Goal: Task Accomplishment & Management: Manage account settings

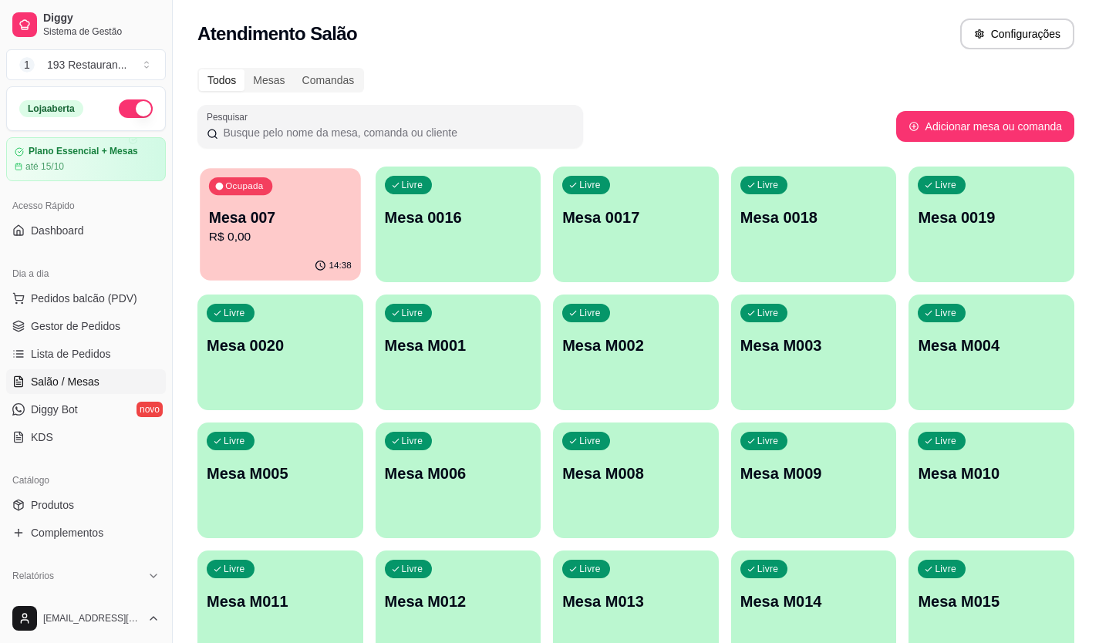
click at [278, 248] on div "Ocupada Mesa 007 R$ 0,00" at bounding box center [280, 209] width 160 height 83
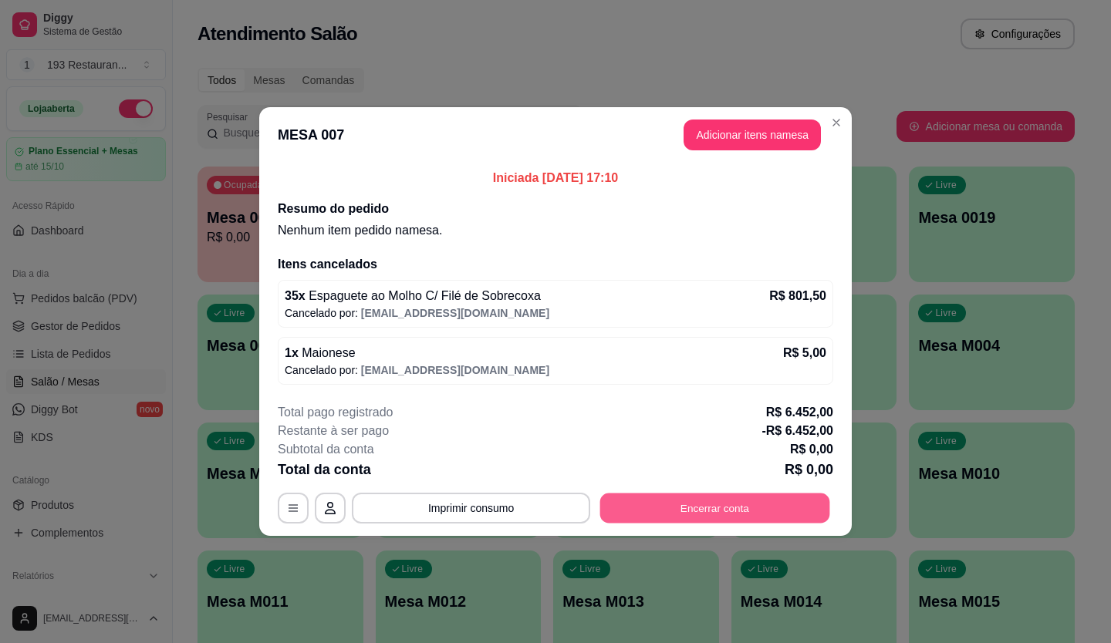
click at [706, 506] on button "Encerrar conta" at bounding box center [715, 509] width 230 height 30
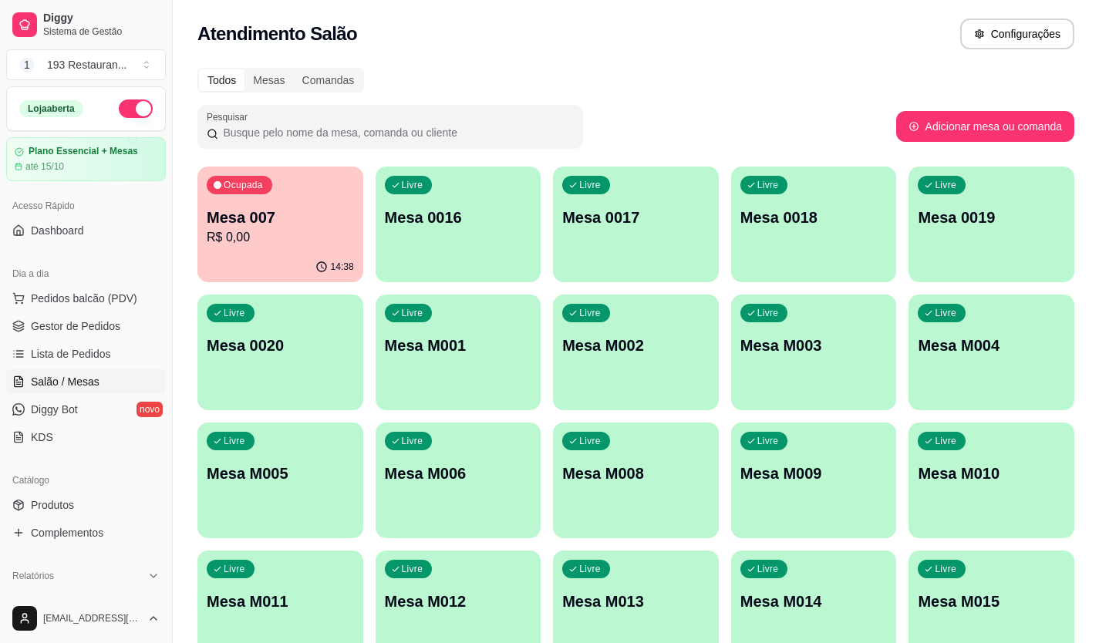
click at [233, 232] on p "R$ 0,00" at bounding box center [280, 237] width 147 height 19
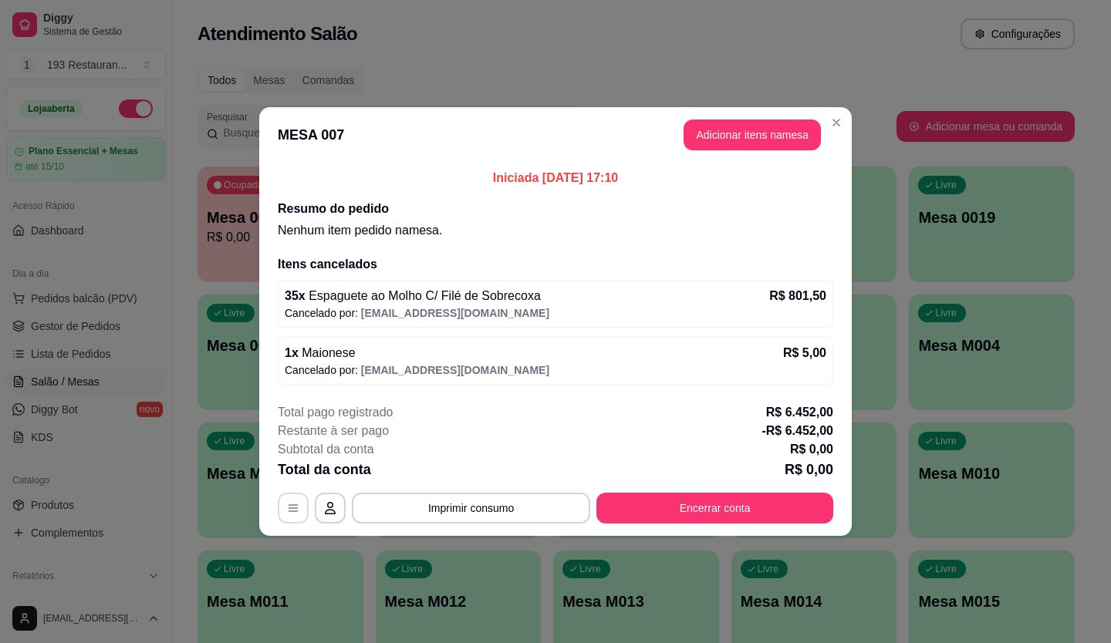
click at [285, 510] on button "button" at bounding box center [293, 508] width 31 height 31
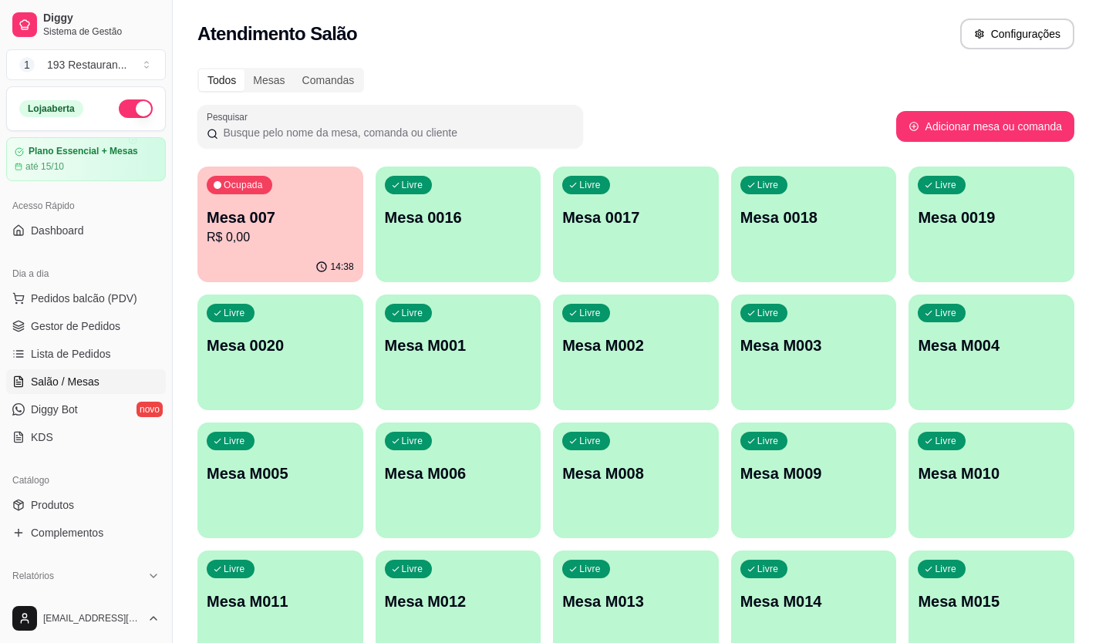
drag, startPoint x: 821, startPoint y: 102, endPoint x: 16, endPoint y: -20, distance: 813.5
click at [16, 0] on html "Diggy Sistema de Gestão 1 193 Restauran ... Loja aberta Plano Essencial + Mesas…" at bounding box center [549, 321] width 1099 height 643
click at [259, 189] on p "Ocupada" at bounding box center [244, 186] width 38 height 12
click at [116, 326] on span "Gestor de Pedidos" at bounding box center [75, 325] width 89 height 15
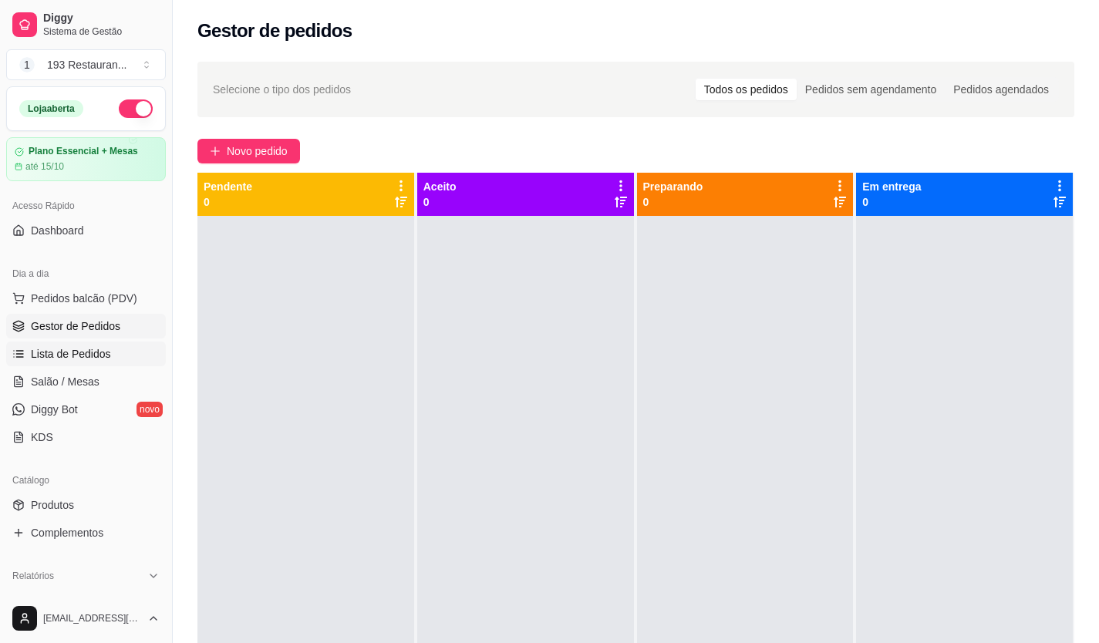
click at [77, 353] on span "Lista de Pedidos" at bounding box center [71, 353] width 80 height 15
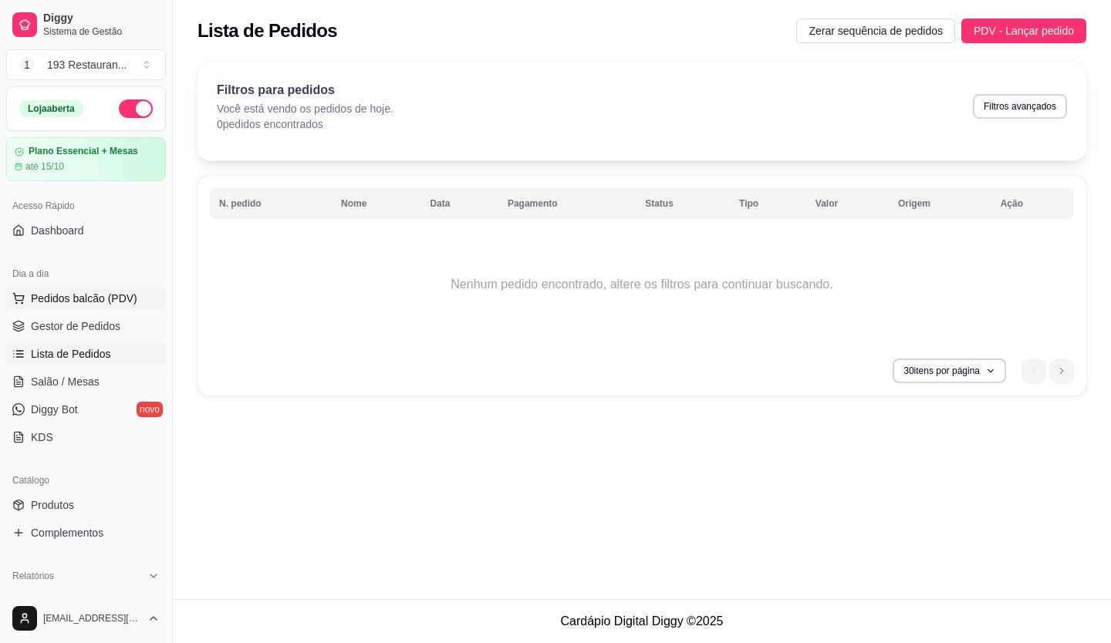
click at [116, 301] on span "Pedidos balcão (PDV)" at bounding box center [84, 298] width 106 height 15
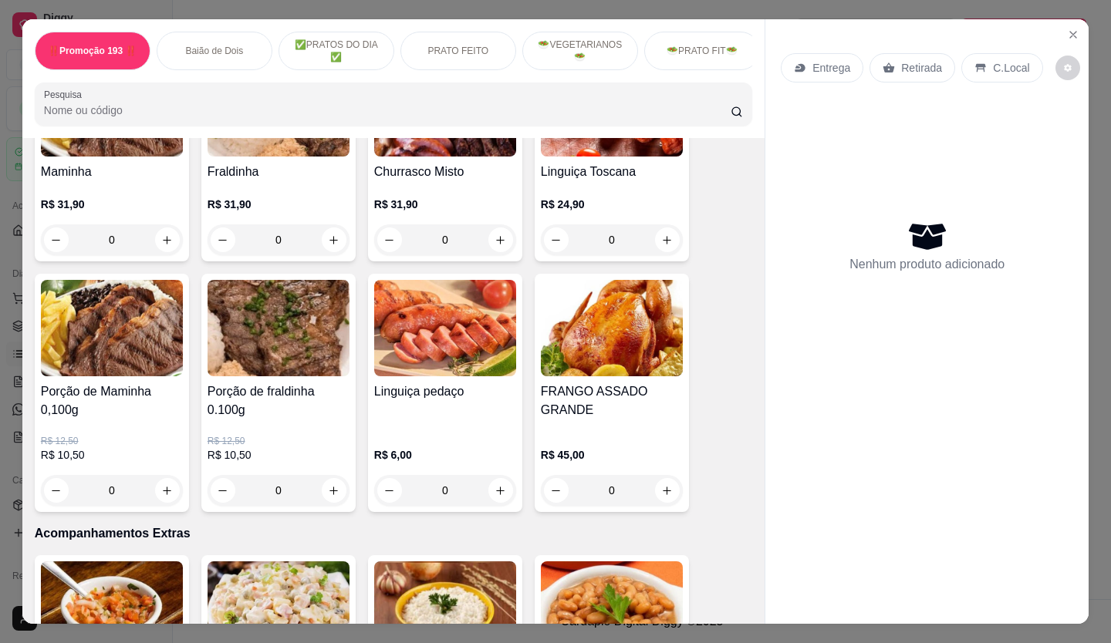
click at [231, 255] on div "R$ 31,90 0" at bounding box center [278, 218] width 142 height 74
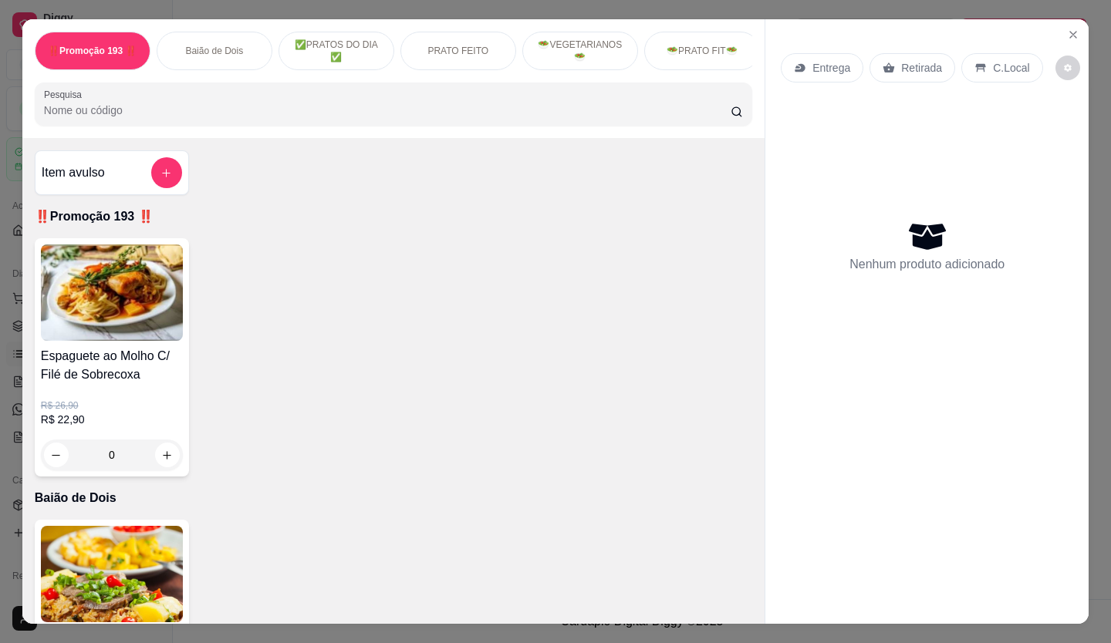
click at [1080, 21] on div "Entrega Retirada C.Local Nenhum produto adicionado" at bounding box center [926, 309] width 323 height 580
click at [1070, 29] on icon "Close" at bounding box center [1073, 35] width 12 height 12
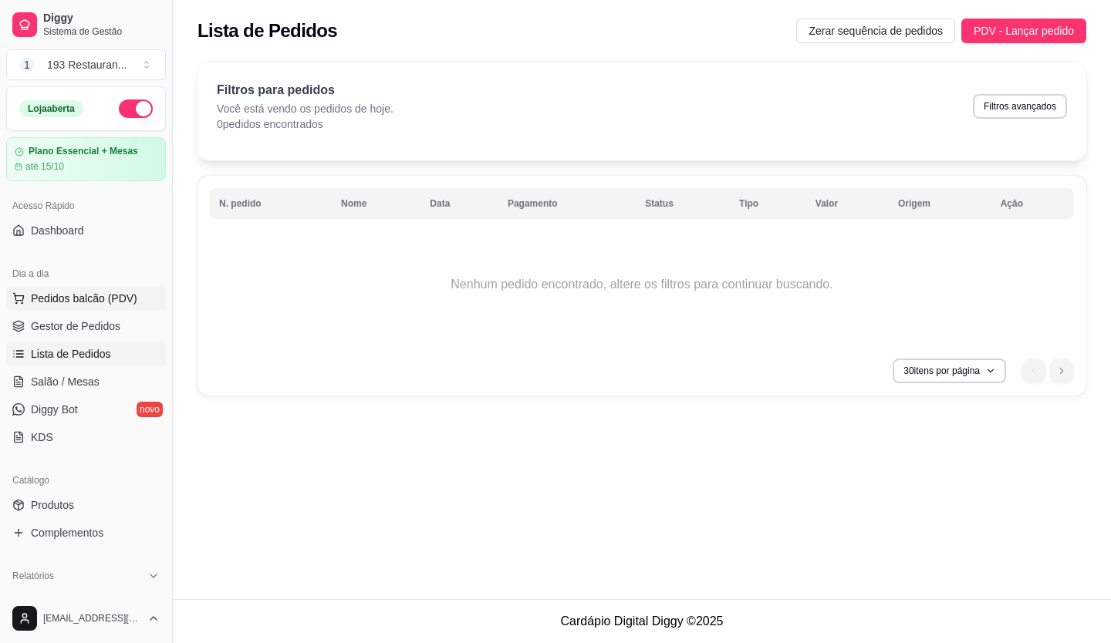
click at [78, 291] on span "Pedidos balcão (PDV)" at bounding box center [84, 298] width 106 height 15
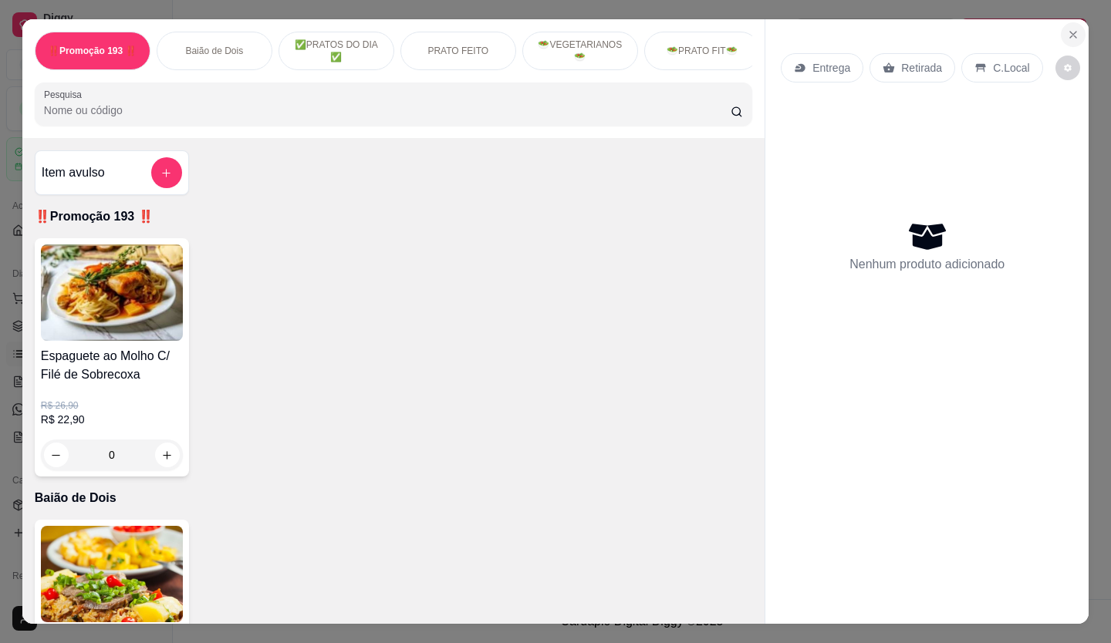
click at [1073, 29] on icon "Close" at bounding box center [1073, 35] width 12 height 12
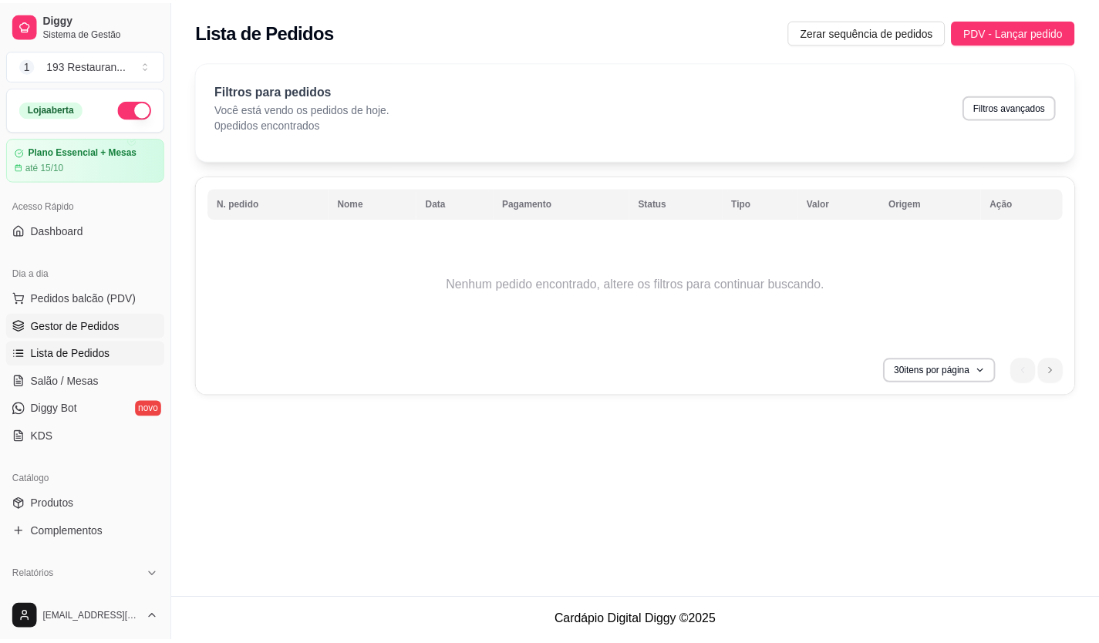
scroll to position [77, 0]
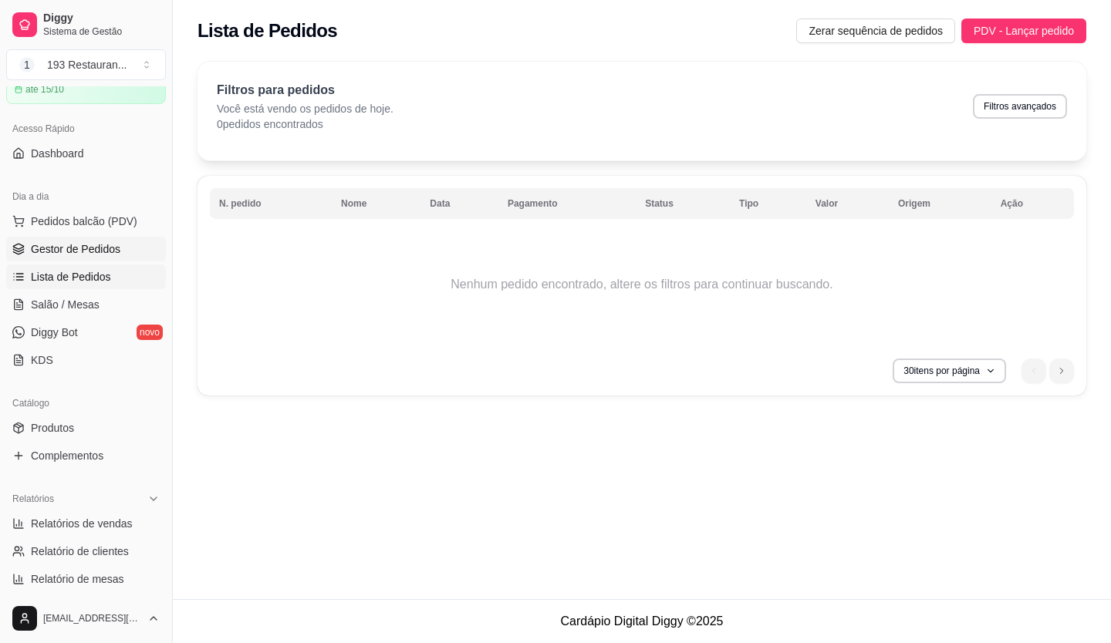
click at [59, 250] on span "Gestor de Pedidos" at bounding box center [75, 248] width 89 height 15
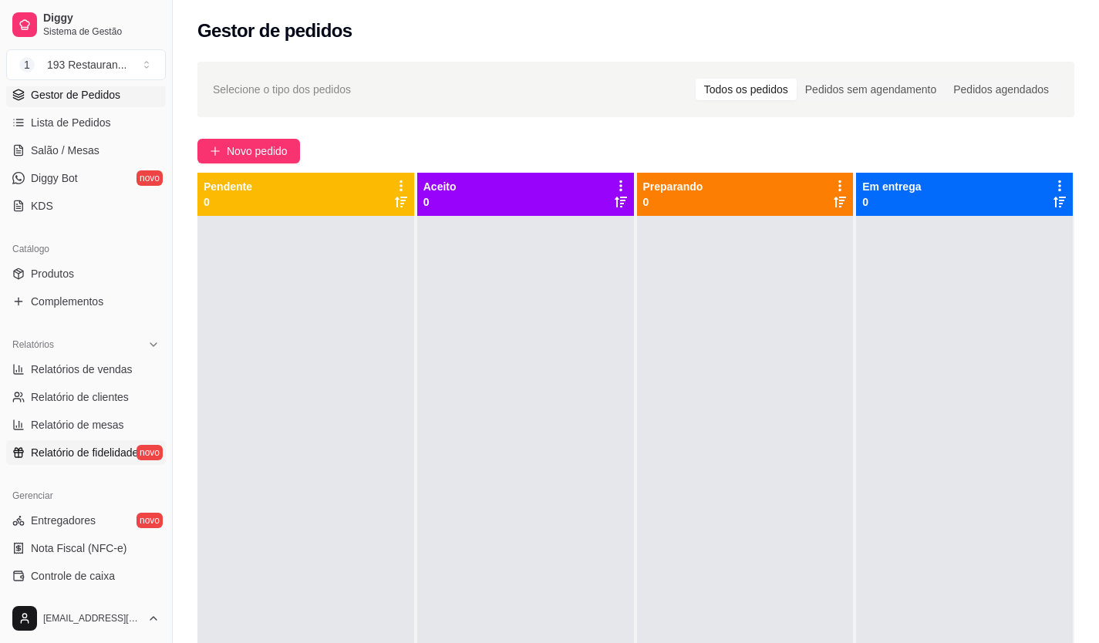
click at [89, 452] on span "Relatório de fidelidade" at bounding box center [84, 452] width 107 height 15
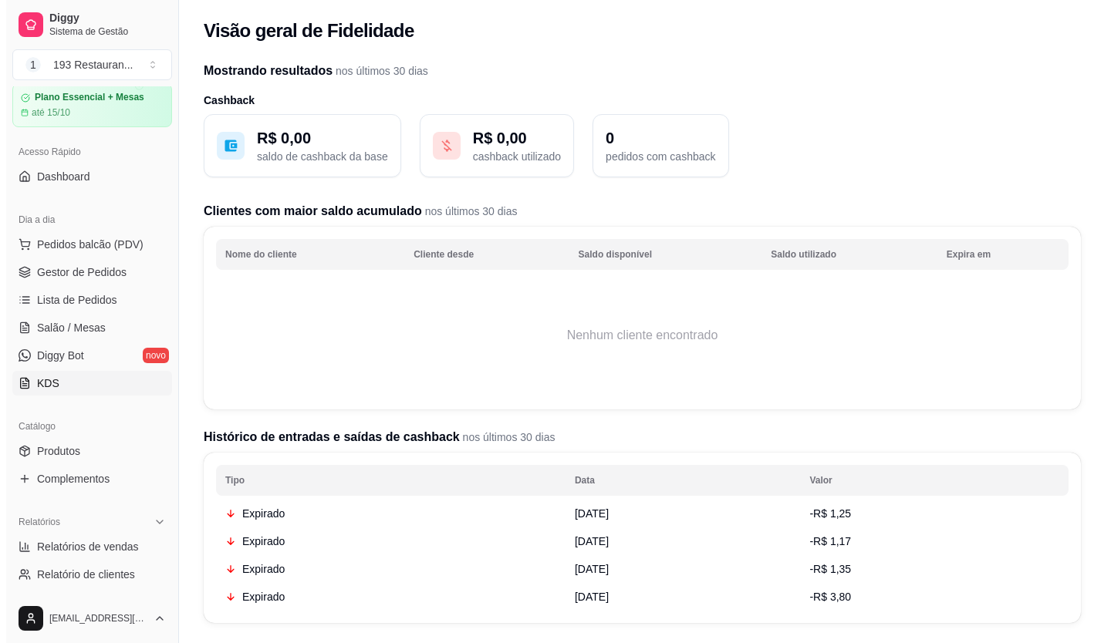
scroll to position [77, 0]
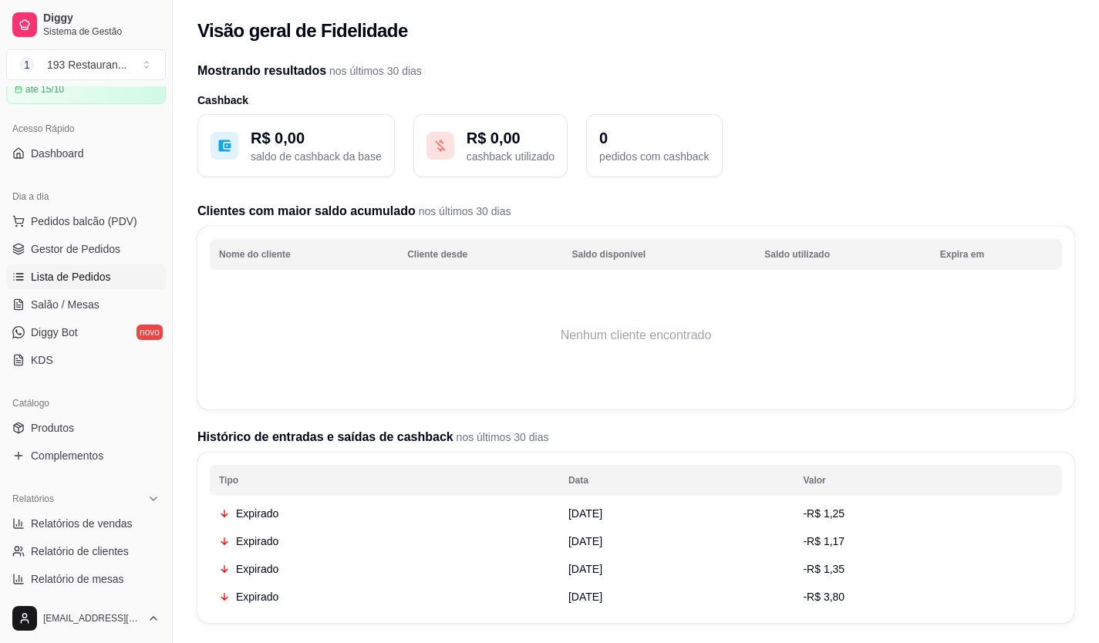
click at [52, 280] on span "Lista de Pedidos" at bounding box center [71, 276] width 80 height 15
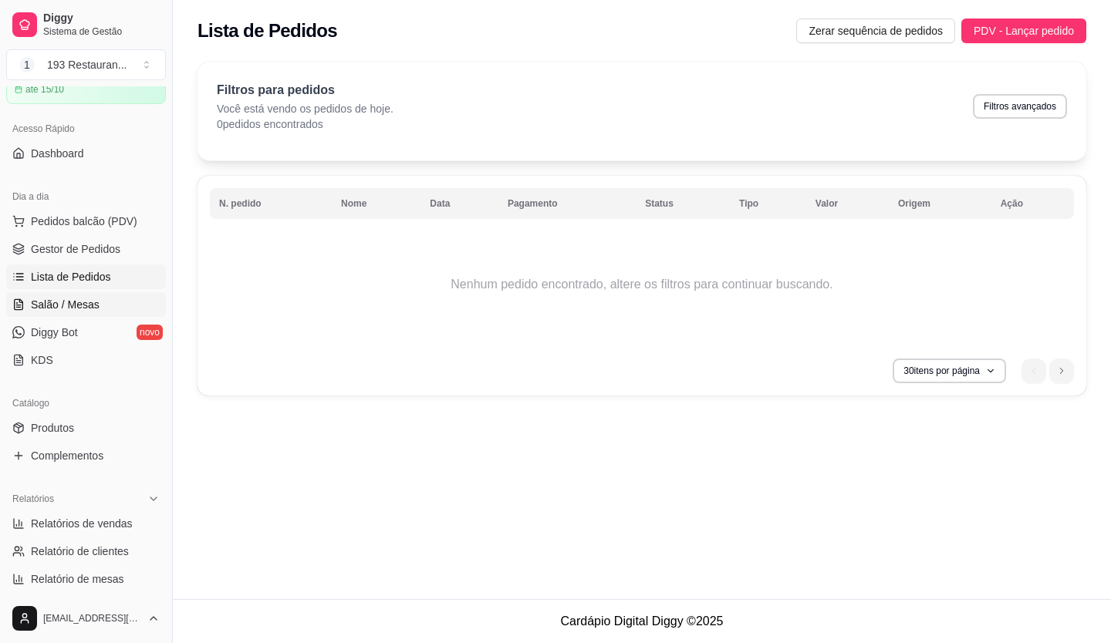
click at [50, 305] on span "Salão / Mesas" at bounding box center [65, 304] width 69 height 15
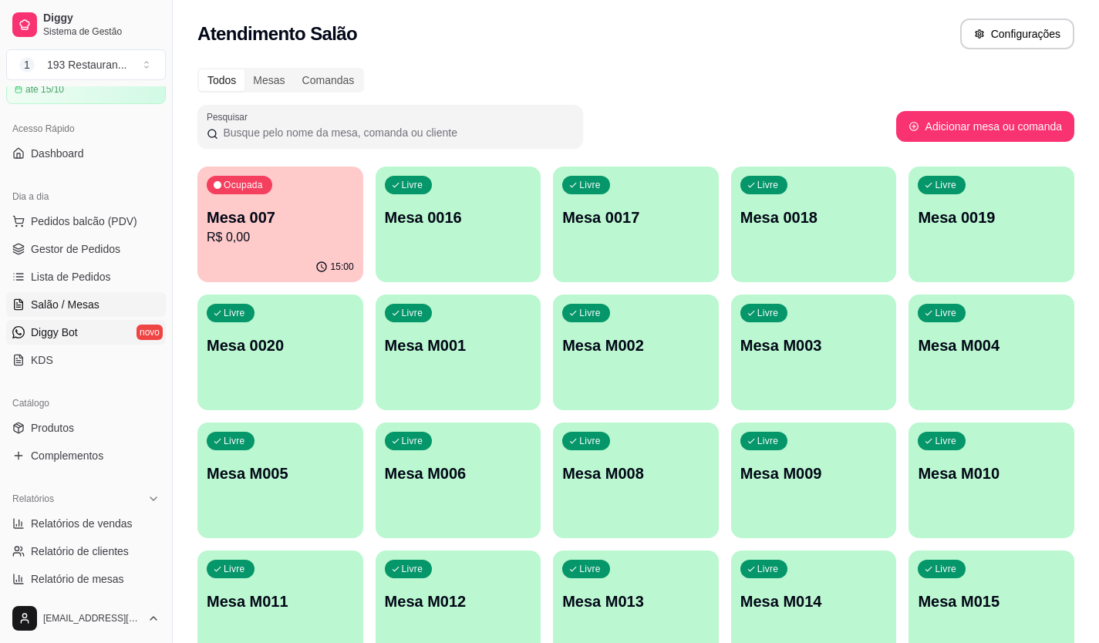
click at [52, 330] on span "Diggy Bot" at bounding box center [54, 332] width 47 height 15
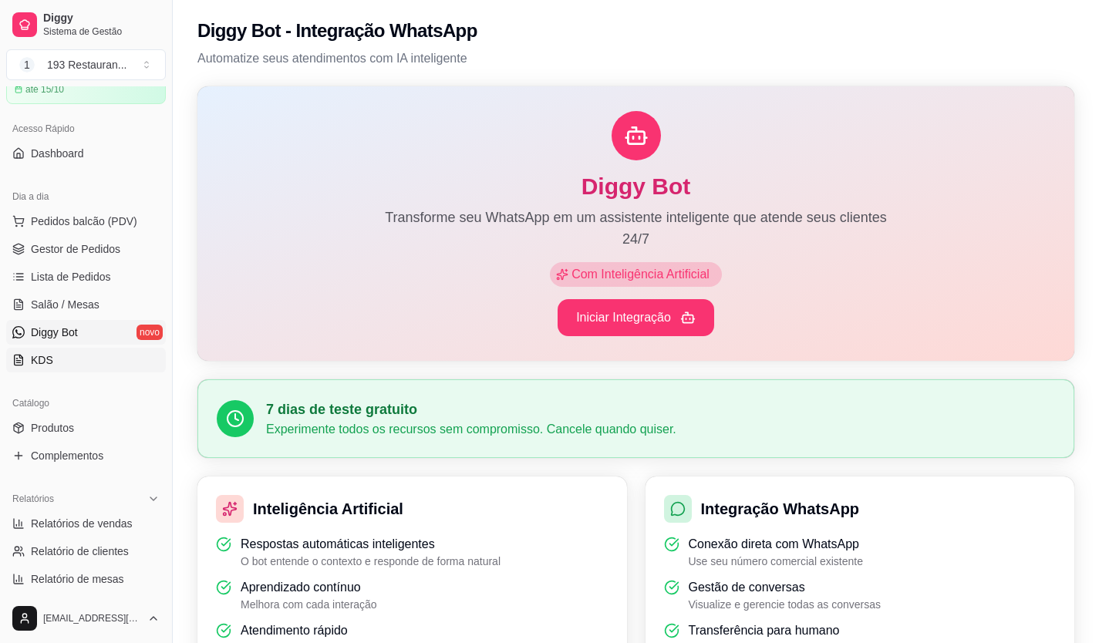
click at [38, 359] on span "KDS" at bounding box center [42, 359] width 22 height 15
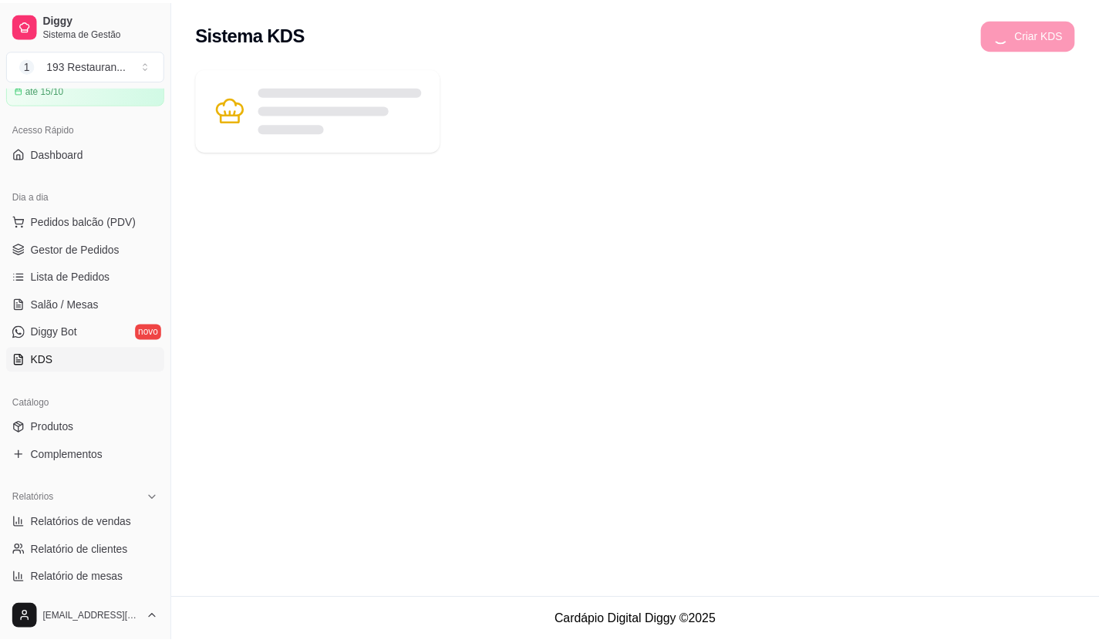
scroll to position [386, 0]
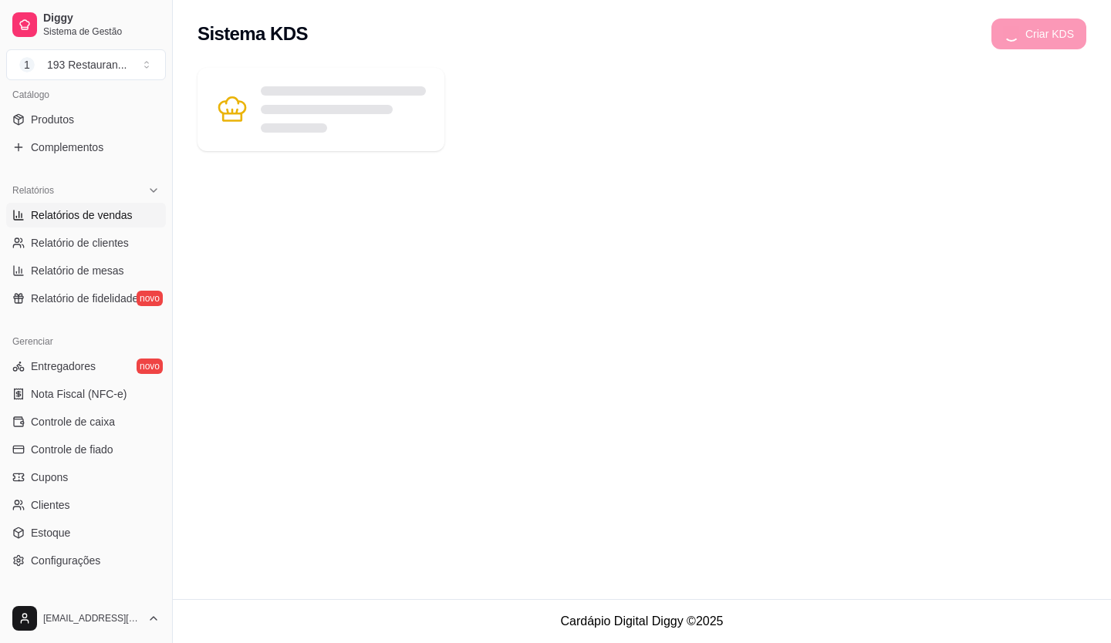
click at [98, 211] on span "Relatórios de vendas" at bounding box center [82, 214] width 102 height 15
select select "ALL"
select select "0"
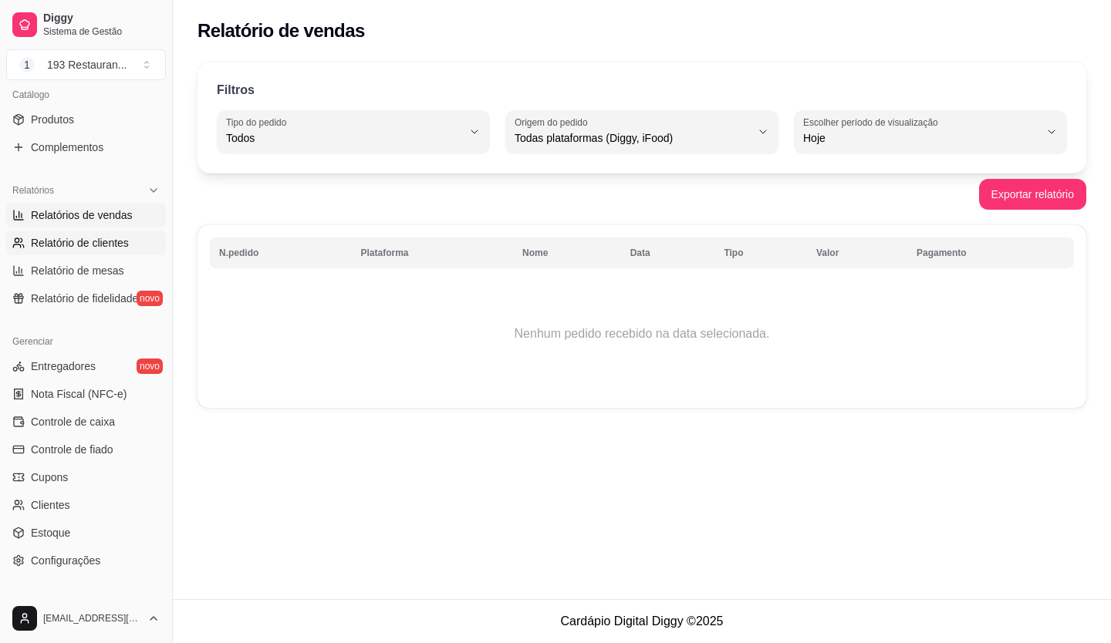
click at [116, 244] on span "Relatório de clientes" at bounding box center [80, 242] width 98 height 15
select select "30"
select select "HIGHEST_TOTAL_SPENT_WITH_ORDERS"
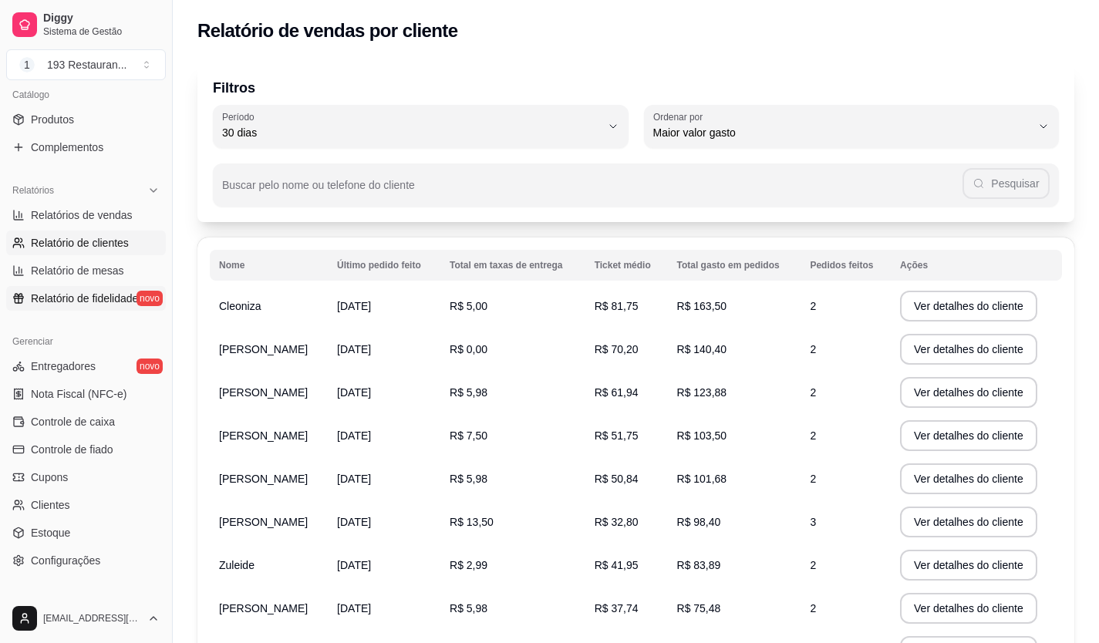
click at [91, 296] on span "Relatório de fidelidade" at bounding box center [84, 298] width 107 height 15
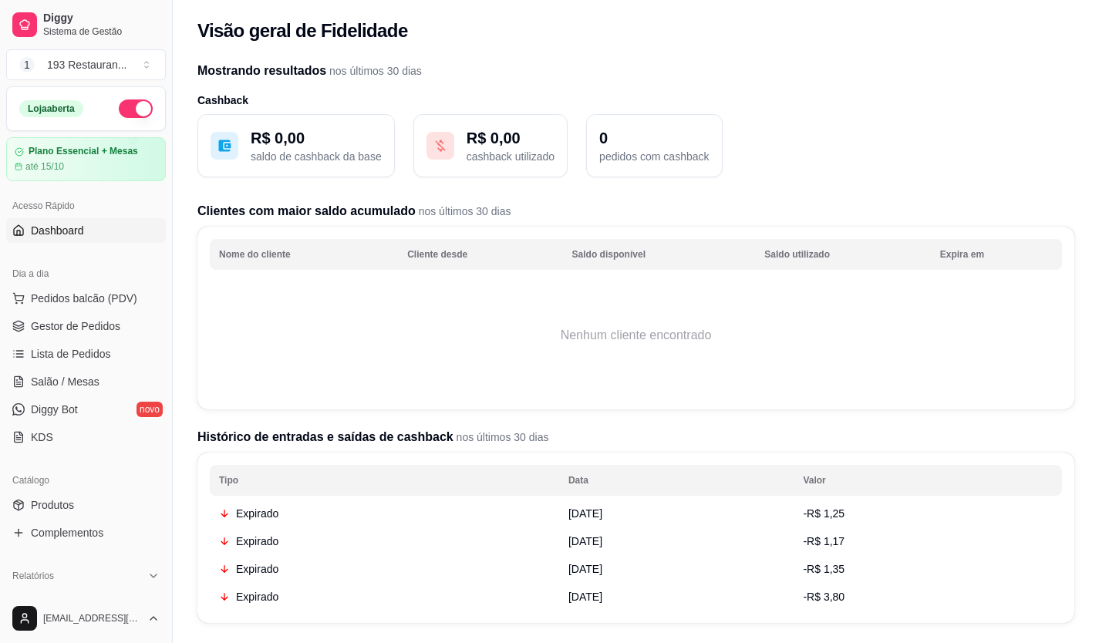
click at [119, 232] on link "Dashboard" at bounding box center [86, 230] width 160 height 25
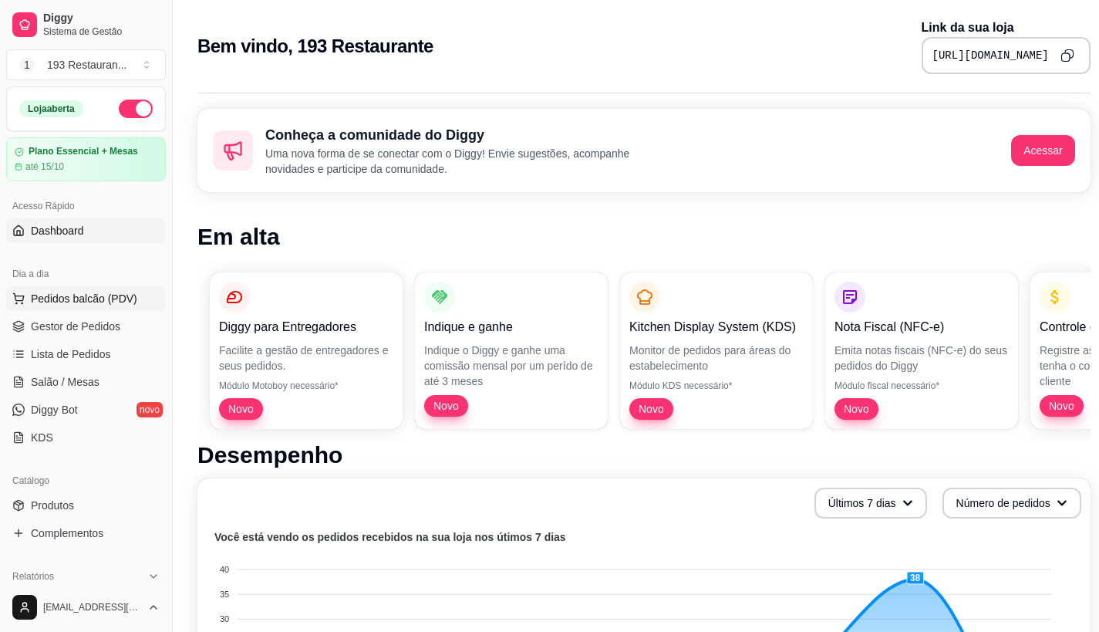
click at [71, 298] on span "Pedidos balcão (PDV)" at bounding box center [84, 298] width 106 height 15
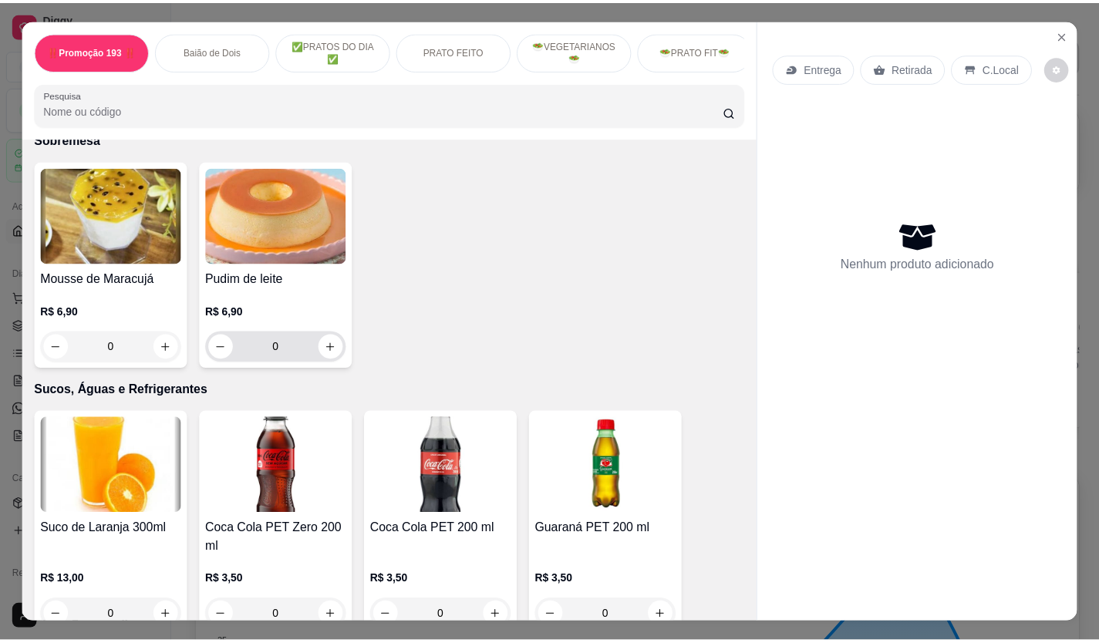
scroll to position [4164, 0]
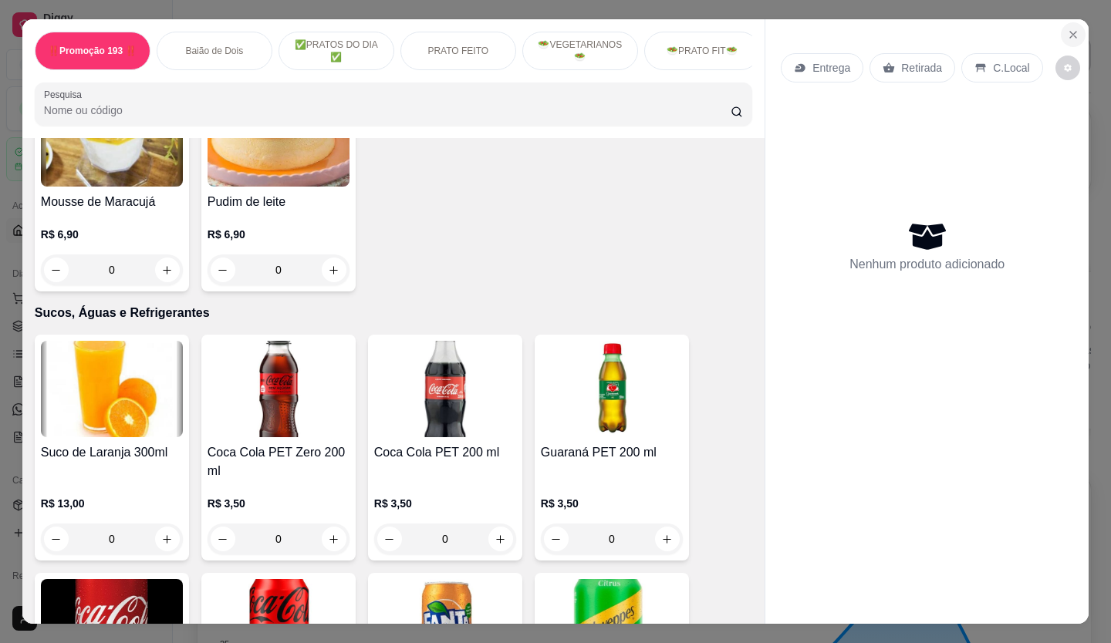
click at [1060, 26] on button "Close" at bounding box center [1072, 34] width 25 height 25
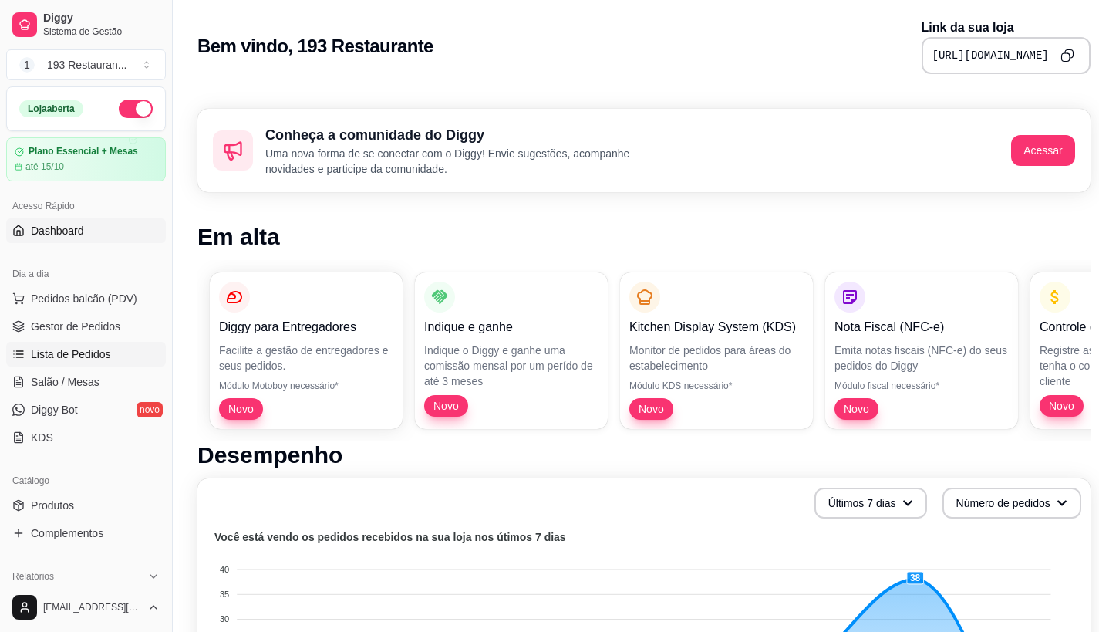
click at [72, 348] on span "Lista de Pedidos" at bounding box center [71, 353] width 80 height 15
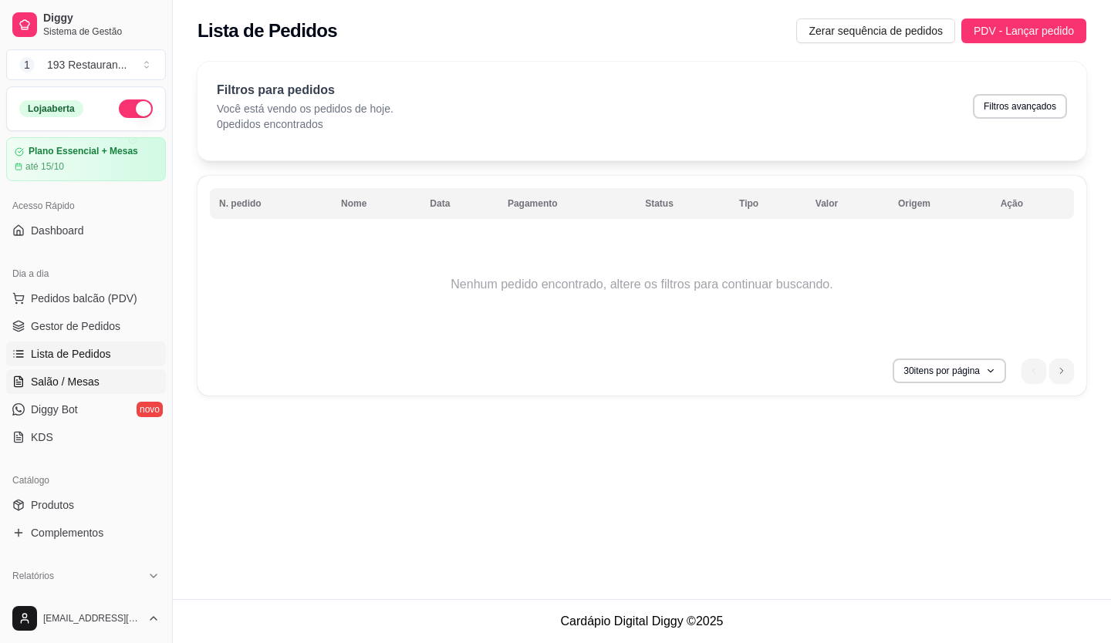
click at [93, 379] on span "Salão / Mesas" at bounding box center [65, 381] width 69 height 15
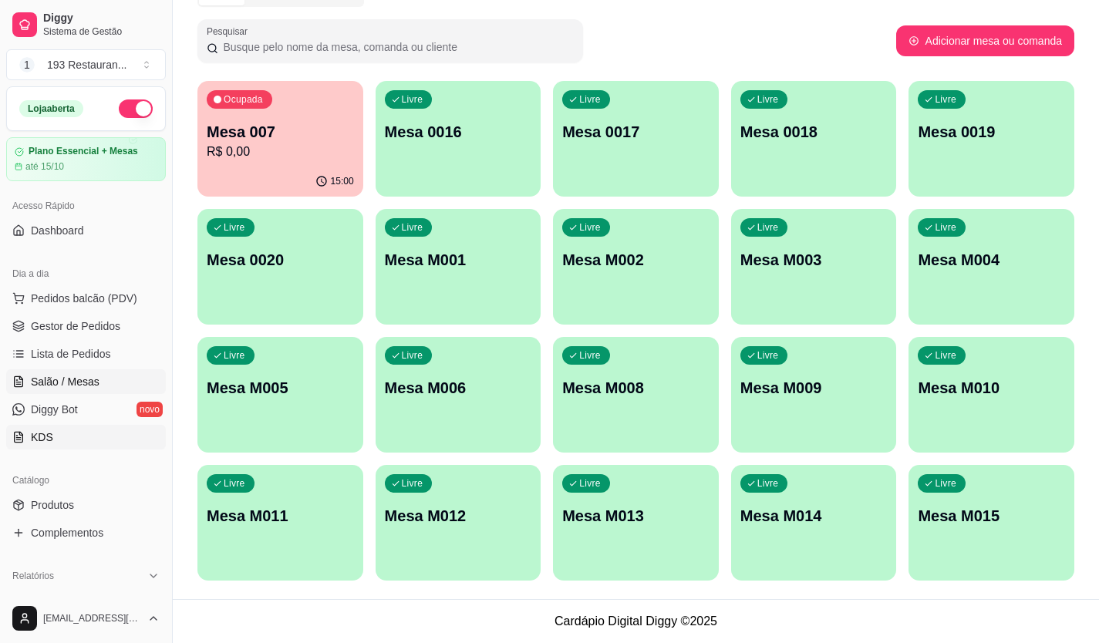
scroll to position [231, 0]
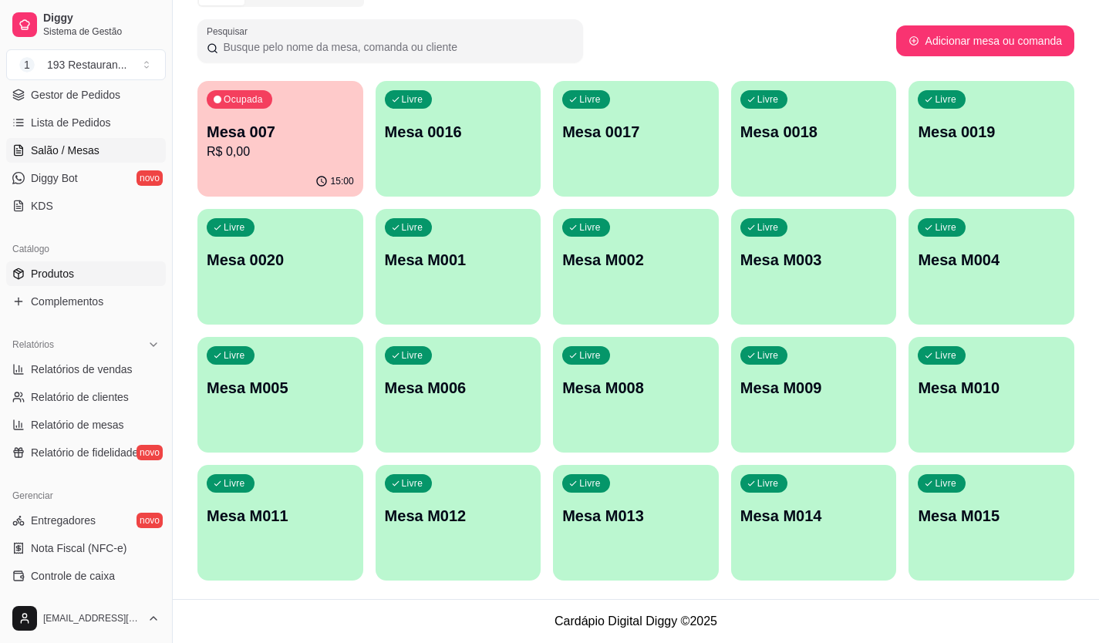
click at [136, 268] on link "Produtos" at bounding box center [86, 273] width 160 height 25
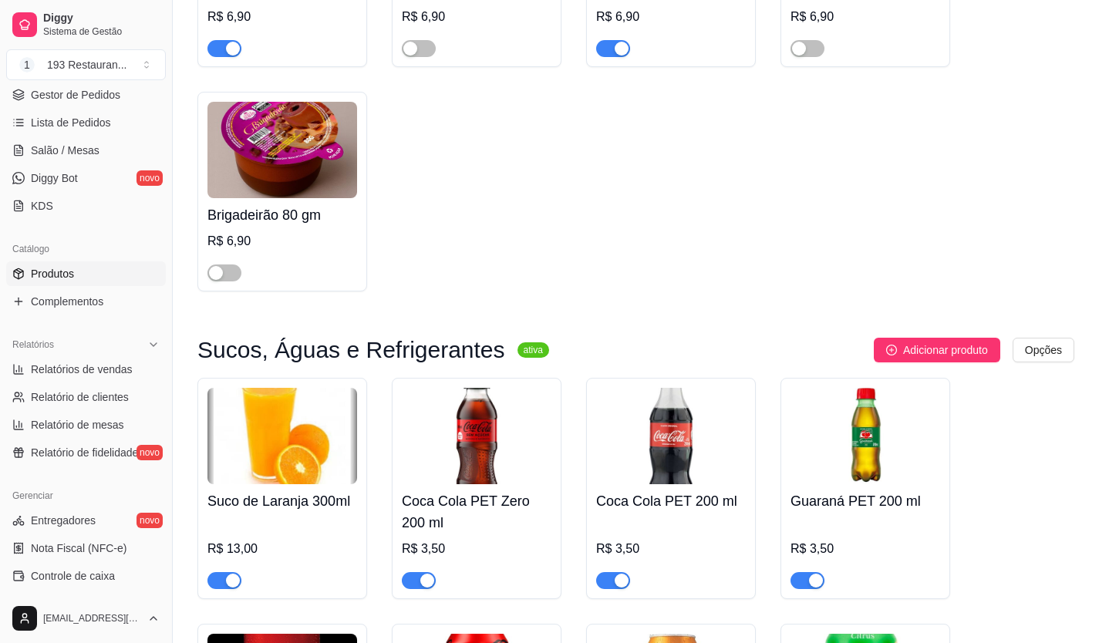
scroll to position [5938, 0]
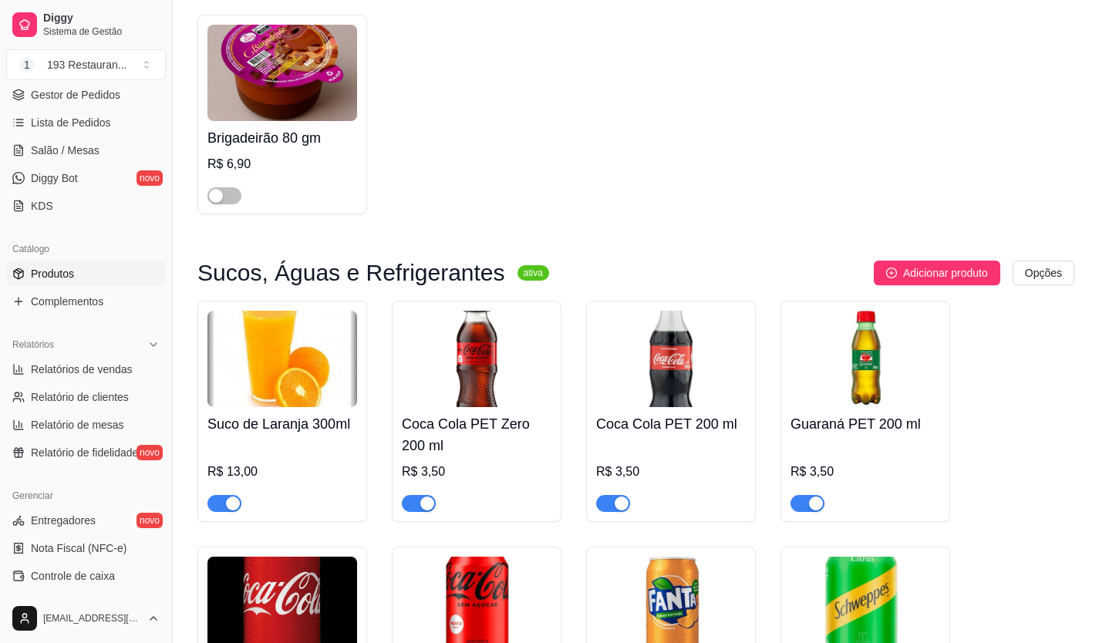
click at [221, 481] on div at bounding box center [282, 496] width 150 height 31
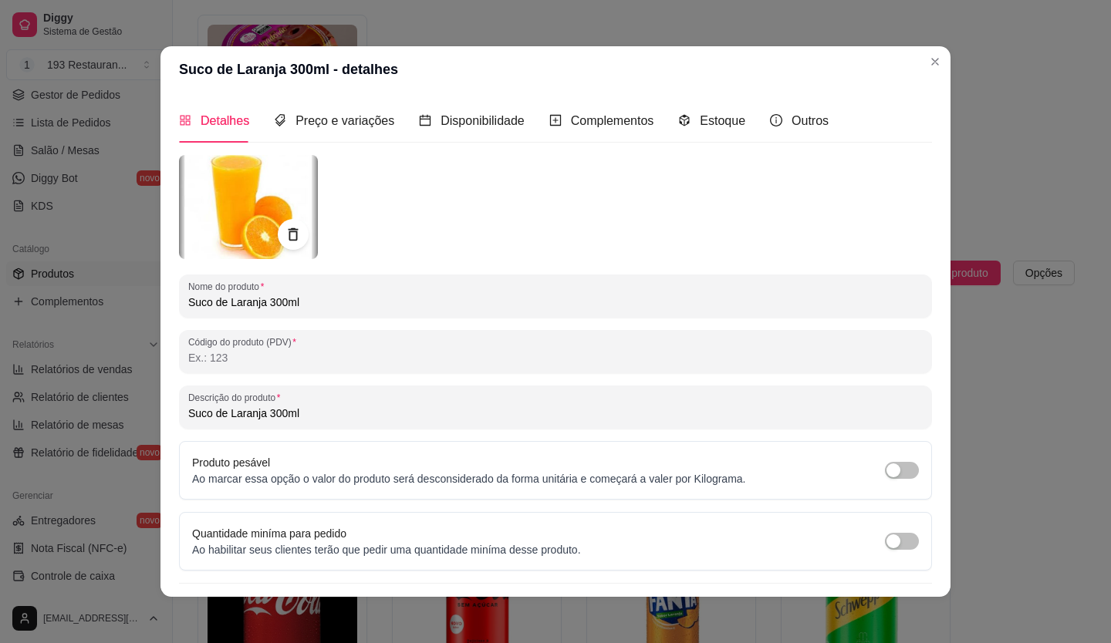
click at [914, 73] on header "Suco de Laranja 300ml - detalhes" at bounding box center [555, 69] width 790 height 46
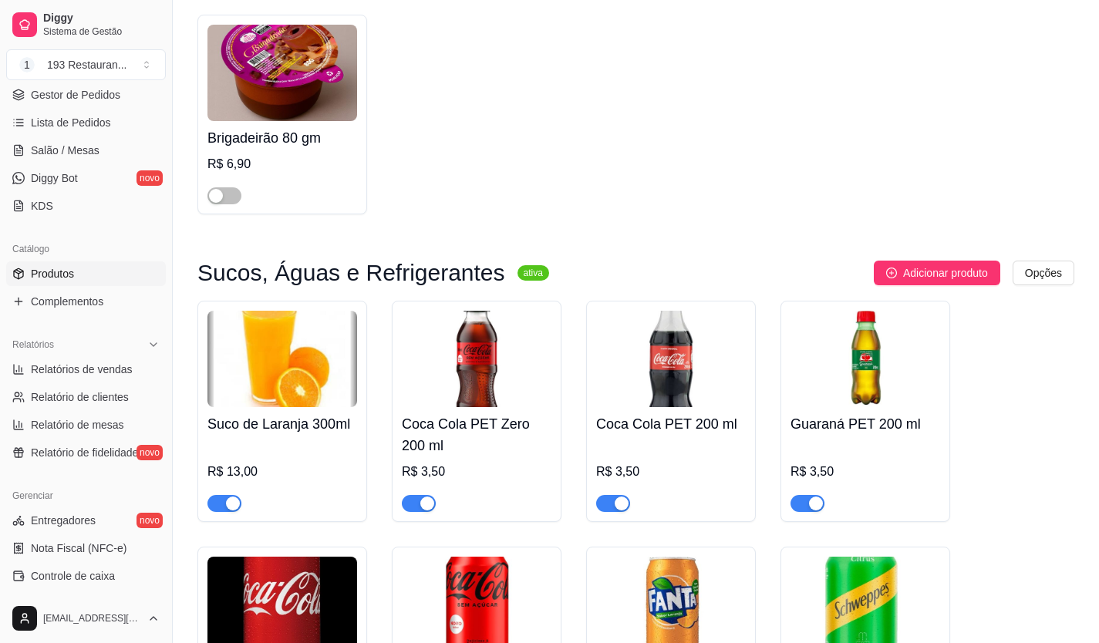
click at [234, 497] on div "button" at bounding box center [233, 504] width 14 height 14
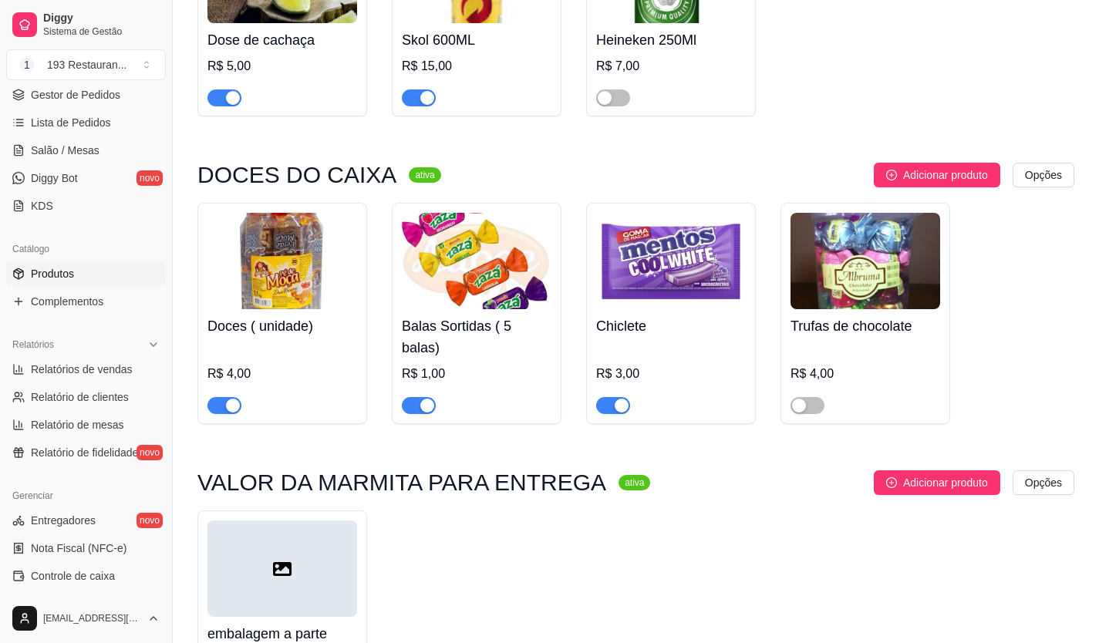
scroll to position [8560, 0]
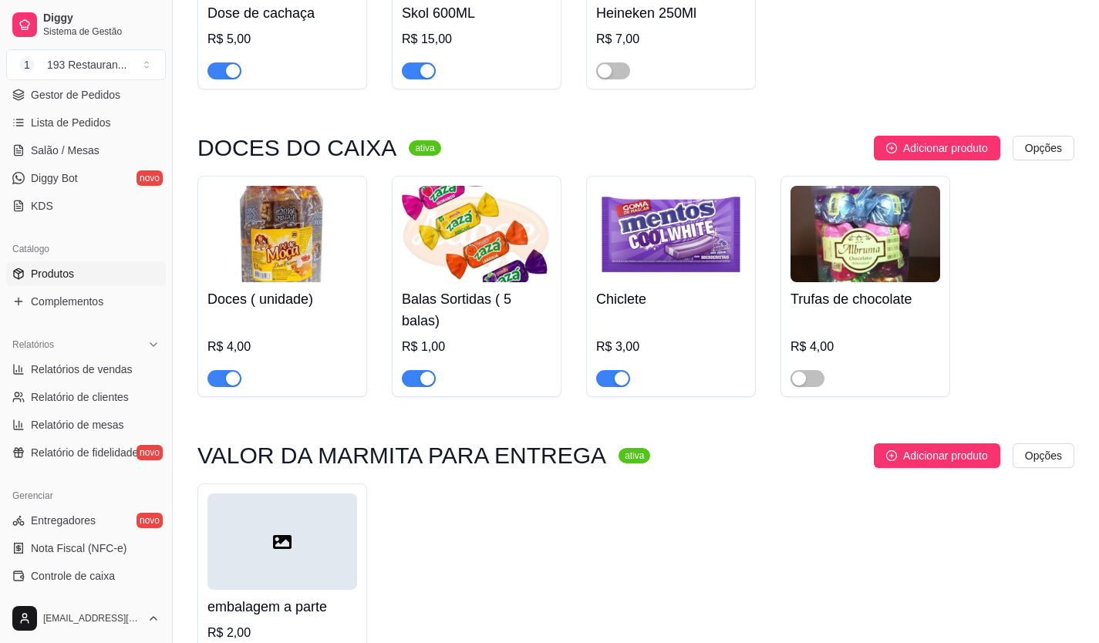
click at [412, 370] on span "button" at bounding box center [419, 378] width 34 height 17
click at [605, 370] on span "button" at bounding box center [613, 378] width 34 height 17
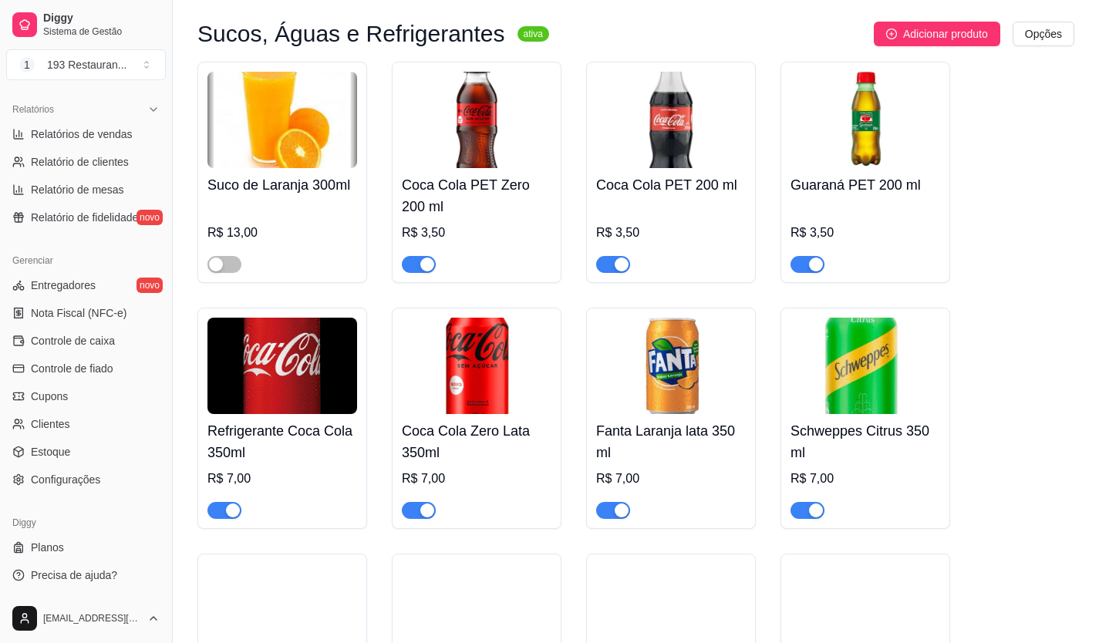
scroll to position [6172, 0]
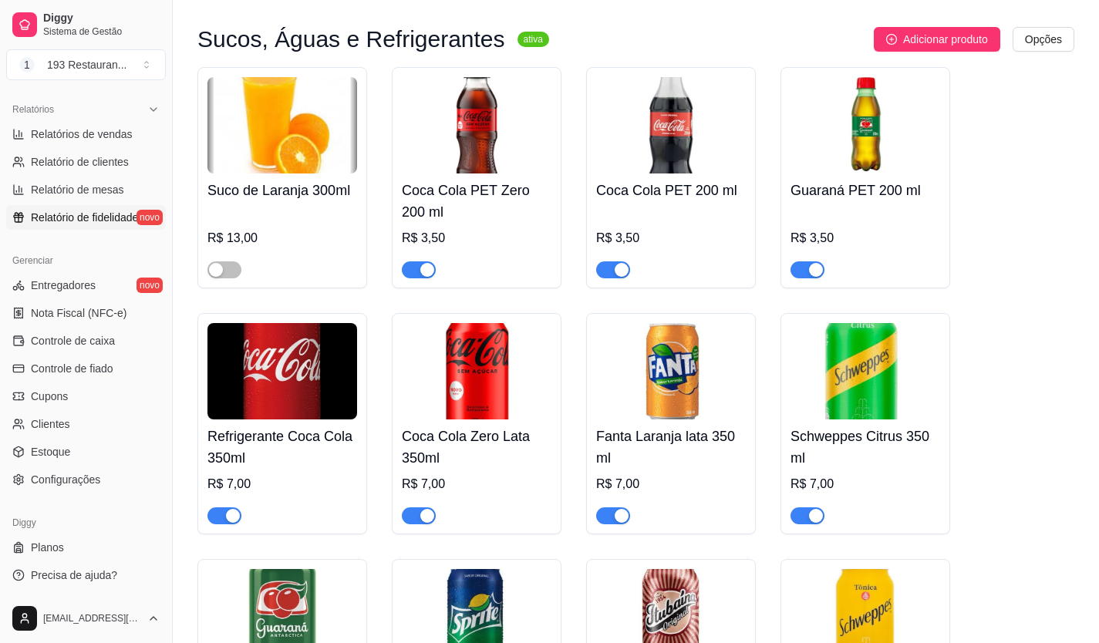
click at [89, 210] on span "Relatório de fidelidade" at bounding box center [84, 217] width 107 height 15
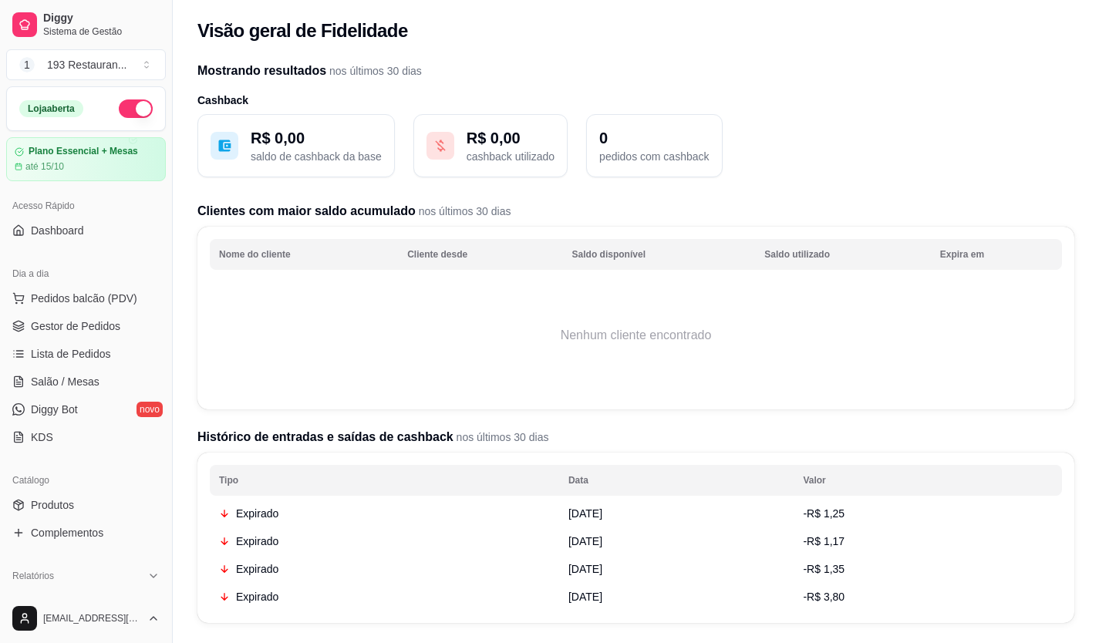
click at [93, 349] on span "Lista de Pedidos" at bounding box center [71, 353] width 80 height 15
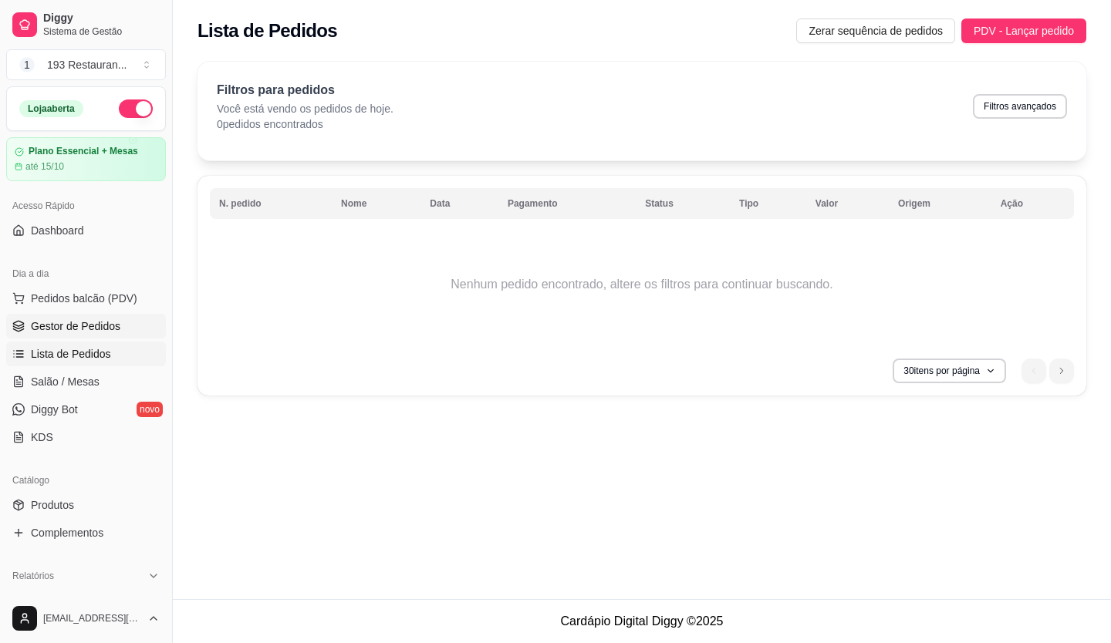
click at [103, 329] on span "Gestor de Pedidos" at bounding box center [75, 325] width 89 height 15
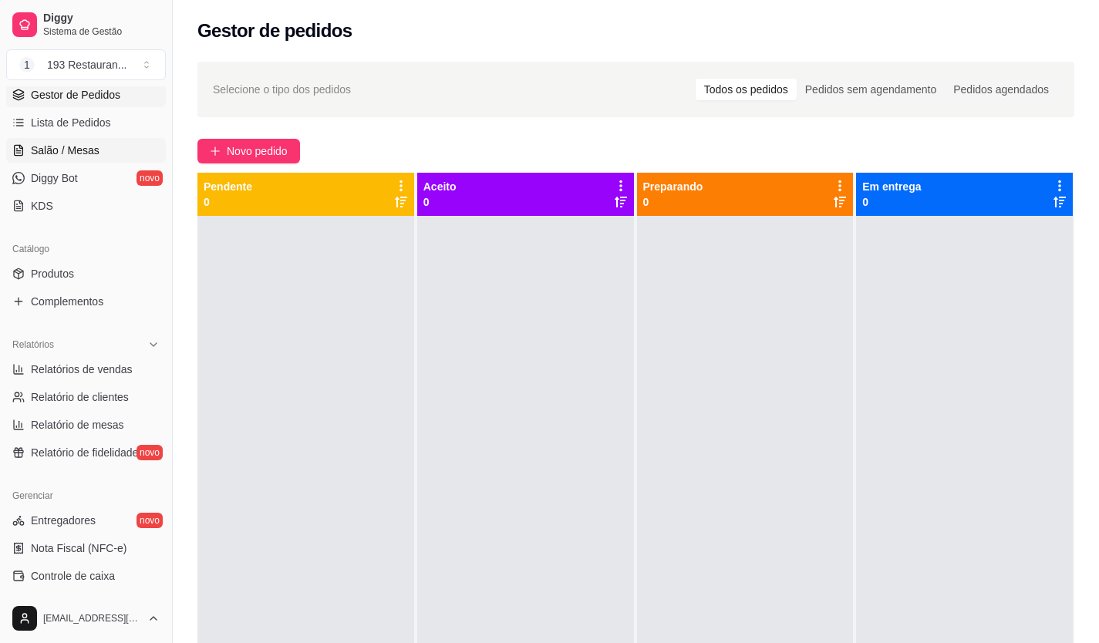
scroll to position [308, 0]
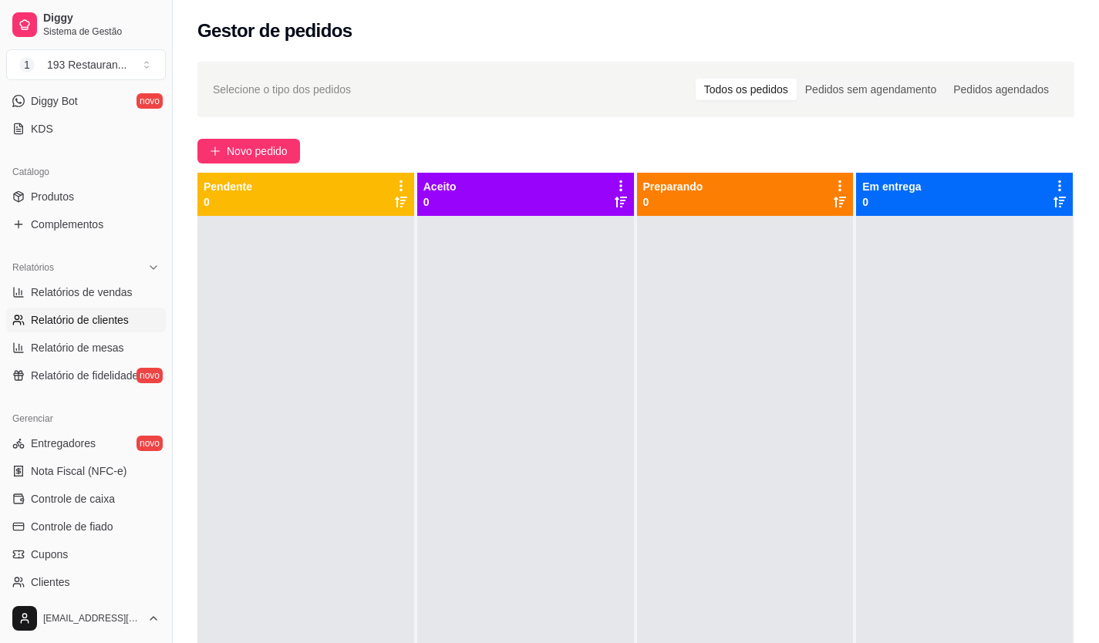
click at [122, 322] on span "Relatório de clientes" at bounding box center [80, 319] width 98 height 15
select select "30"
select select "HIGHEST_TOTAL_SPENT_WITH_ORDERS"
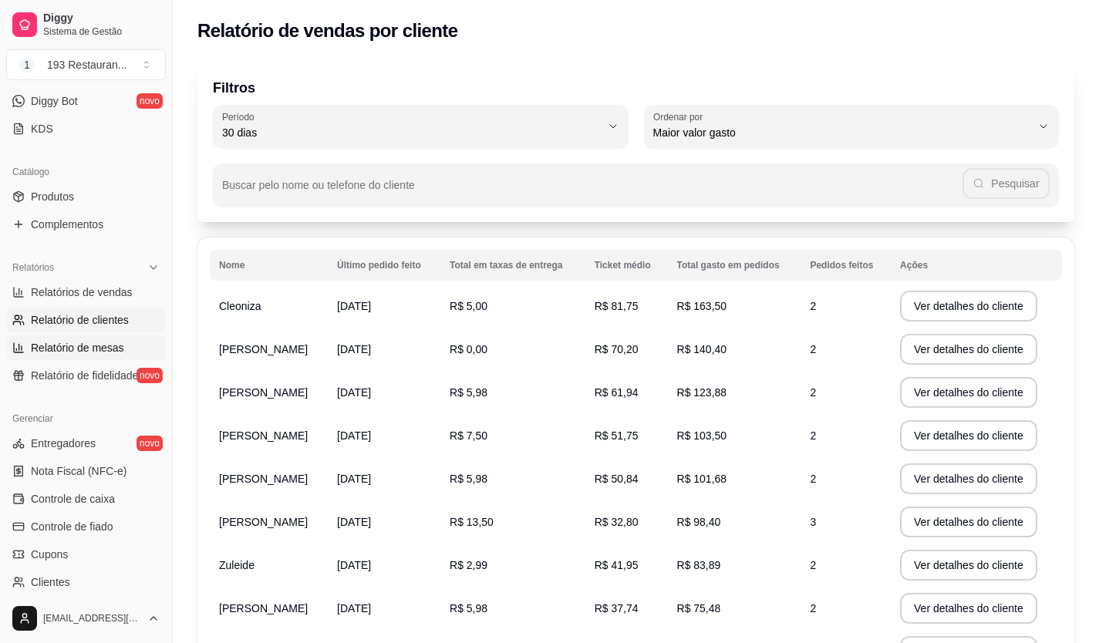
click at [96, 349] on span "Relatório de mesas" at bounding box center [77, 347] width 93 height 15
select select "TOTAL_OF_ORDERS"
select select "7"
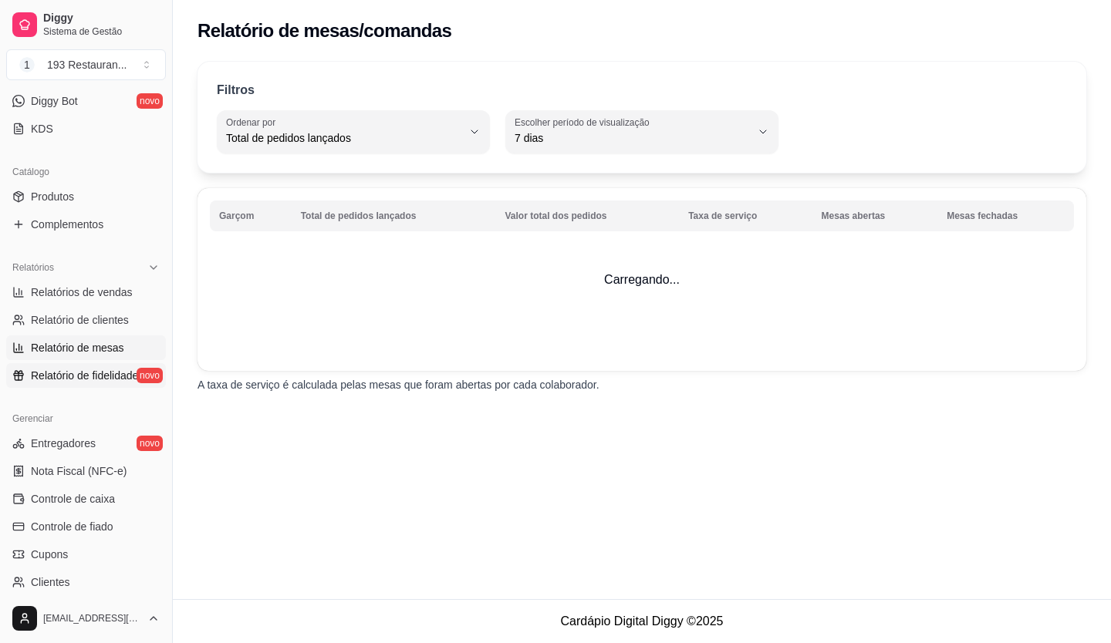
click at [89, 376] on span "Relatório de fidelidade" at bounding box center [84, 375] width 107 height 15
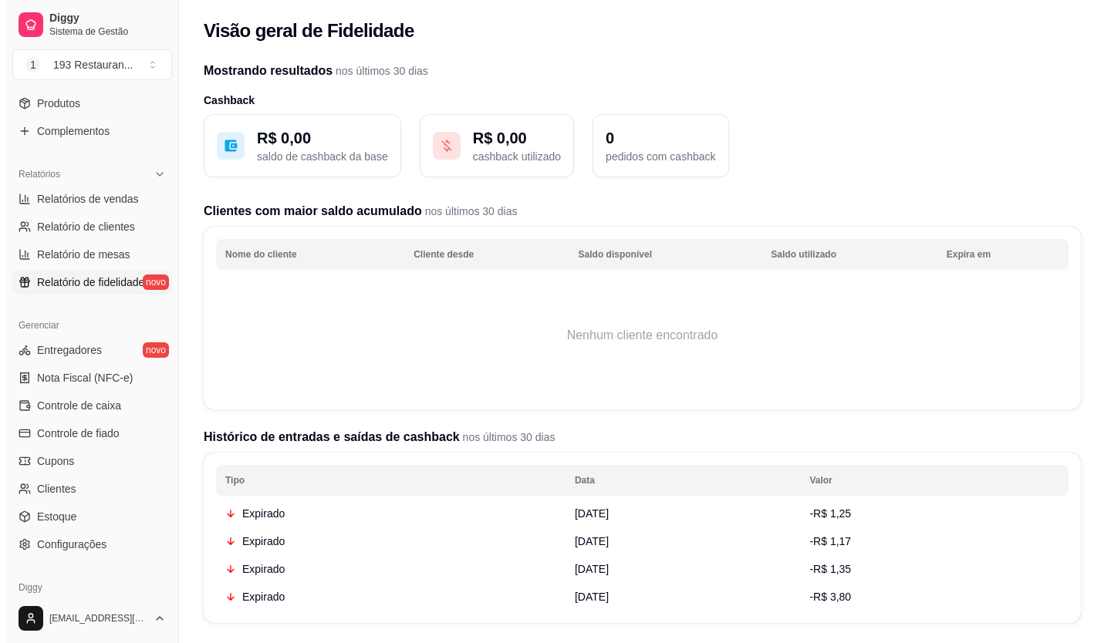
scroll to position [463, 0]
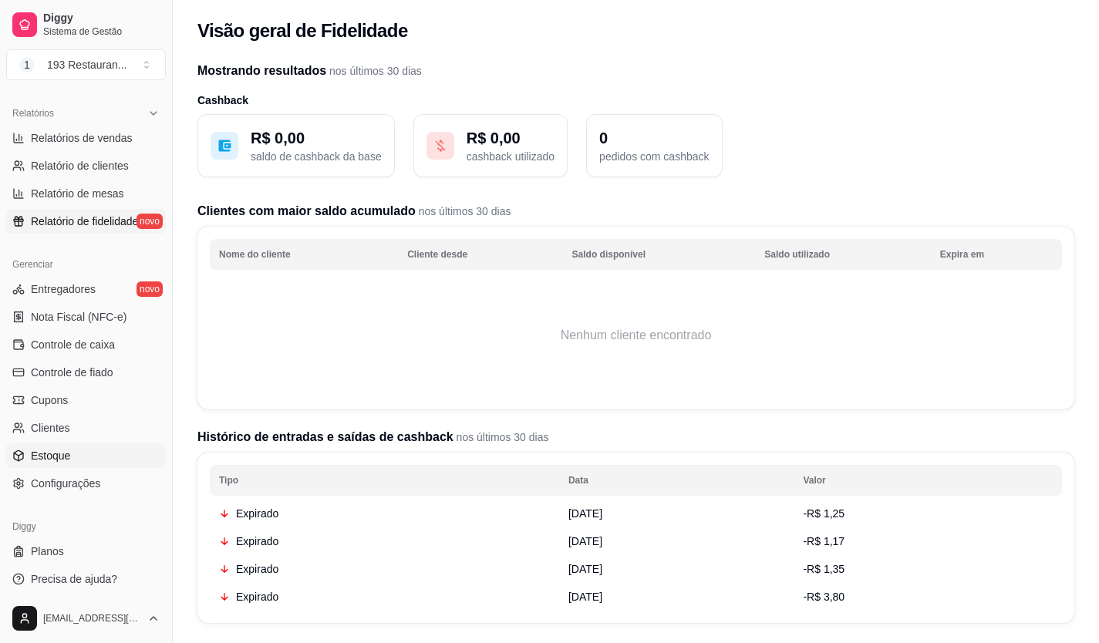
click at [88, 461] on link "Estoque" at bounding box center [86, 455] width 160 height 25
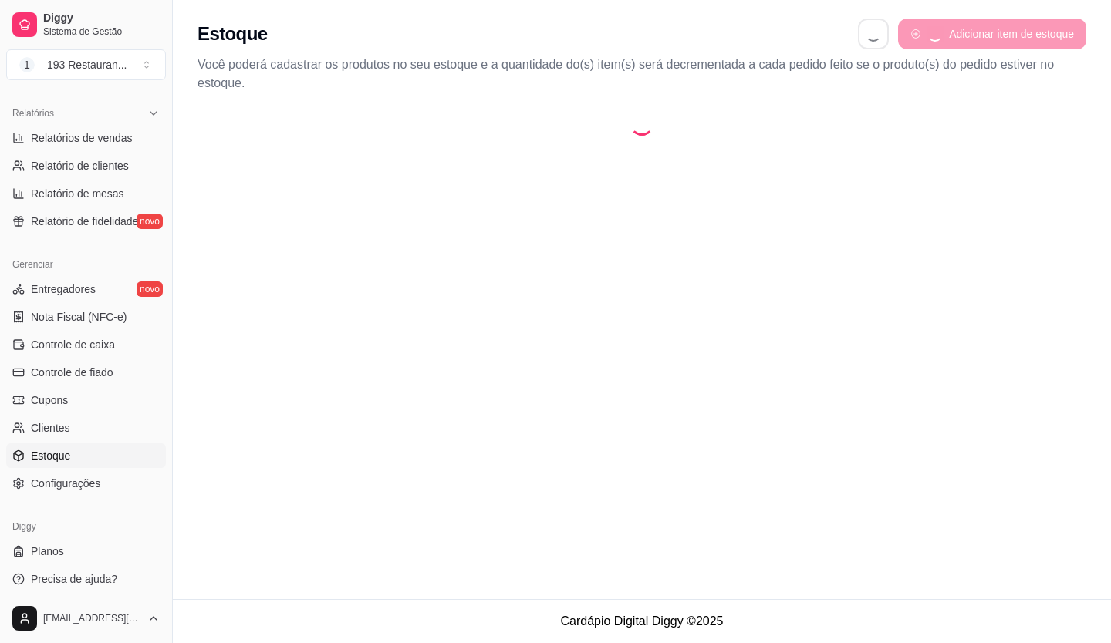
select select "QUANTITY_ORDER"
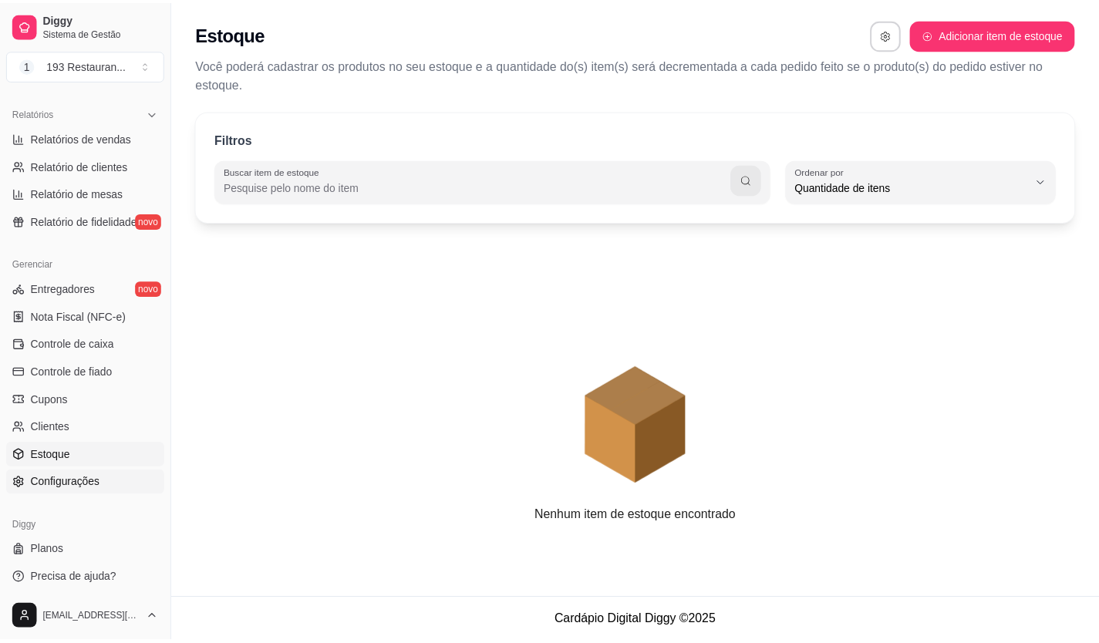
scroll to position [231, 0]
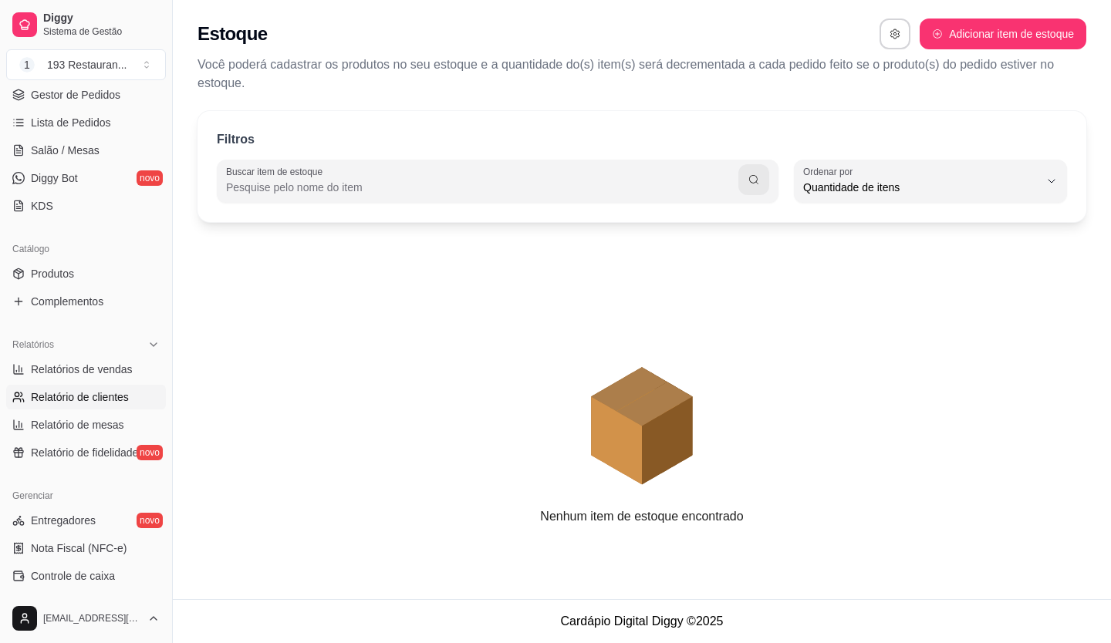
click at [120, 404] on span "Relatório de clientes" at bounding box center [80, 396] width 98 height 15
select select "30"
select select "HIGHEST_TOTAL_SPENT_WITH_ORDERS"
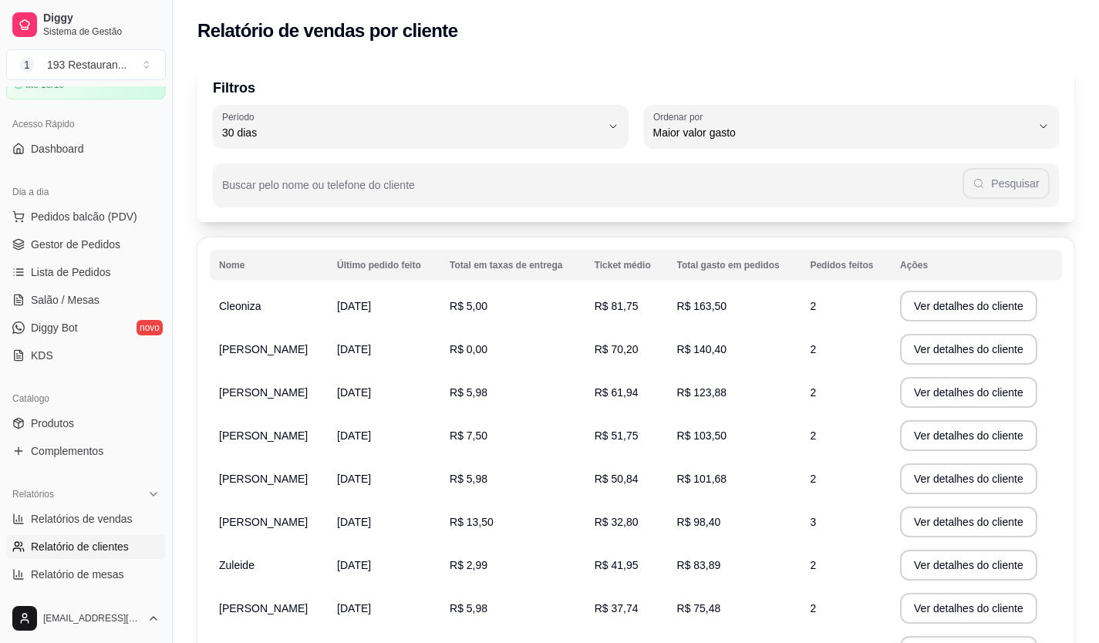
scroll to position [77, 0]
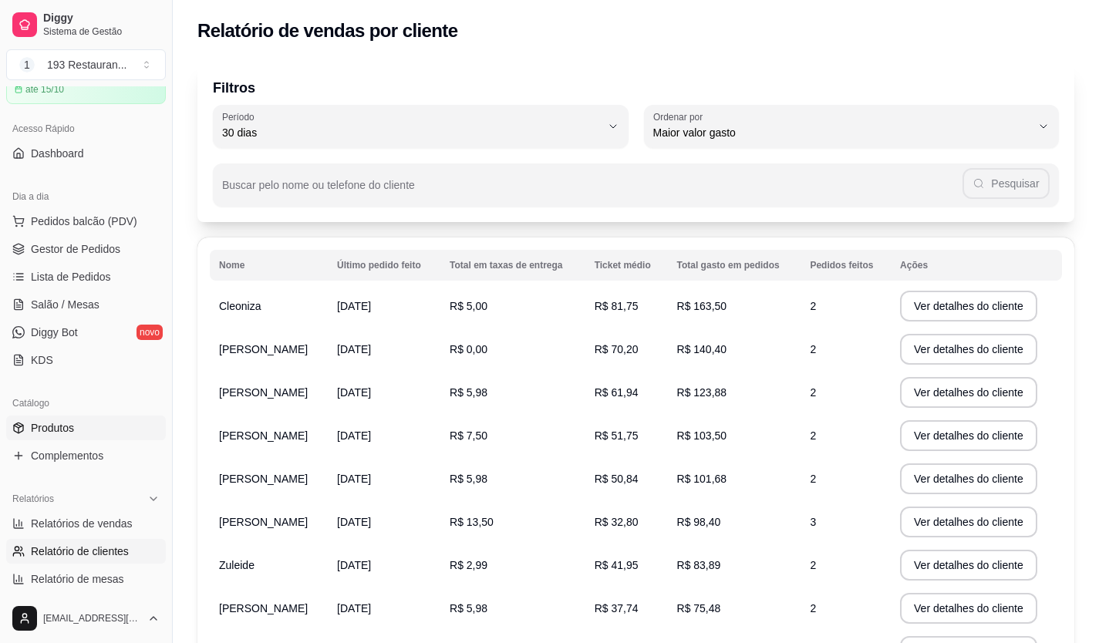
click at [108, 427] on link "Produtos" at bounding box center [86, 428] width 160 height 25
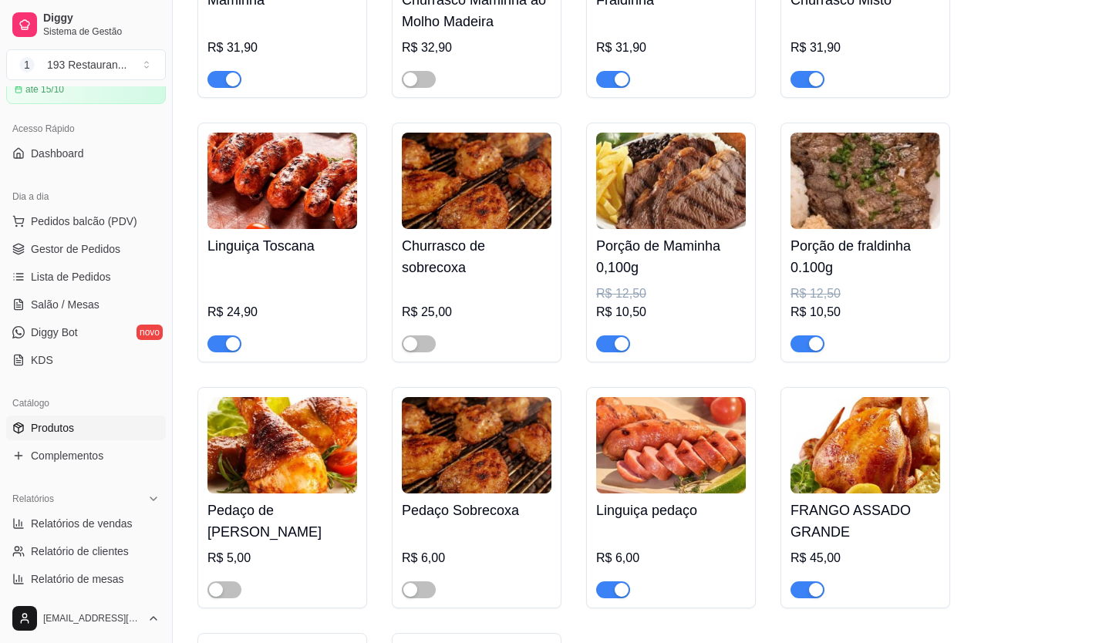
scroll to position [3933, 0]
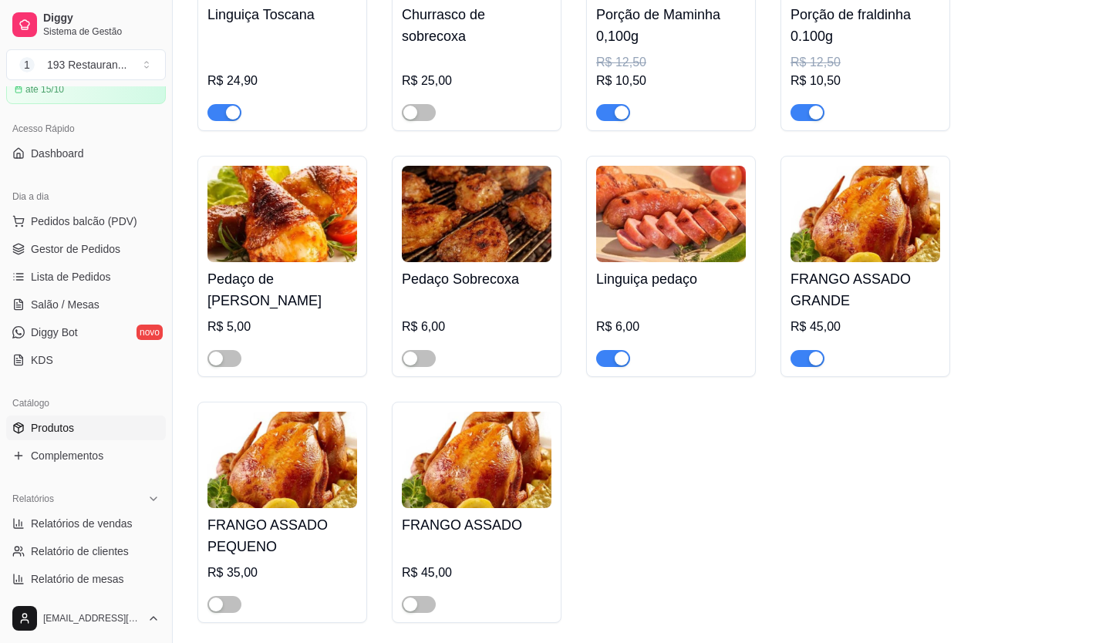
click at [800, 349] on div at bounding box center [807, 358] width 34 height 19
click at [823, 337] on div at bounding box center [865, 351] width 150 height 31
click at [804, 350] on span "button" at bounding box center [807, 358] width 34 height 17
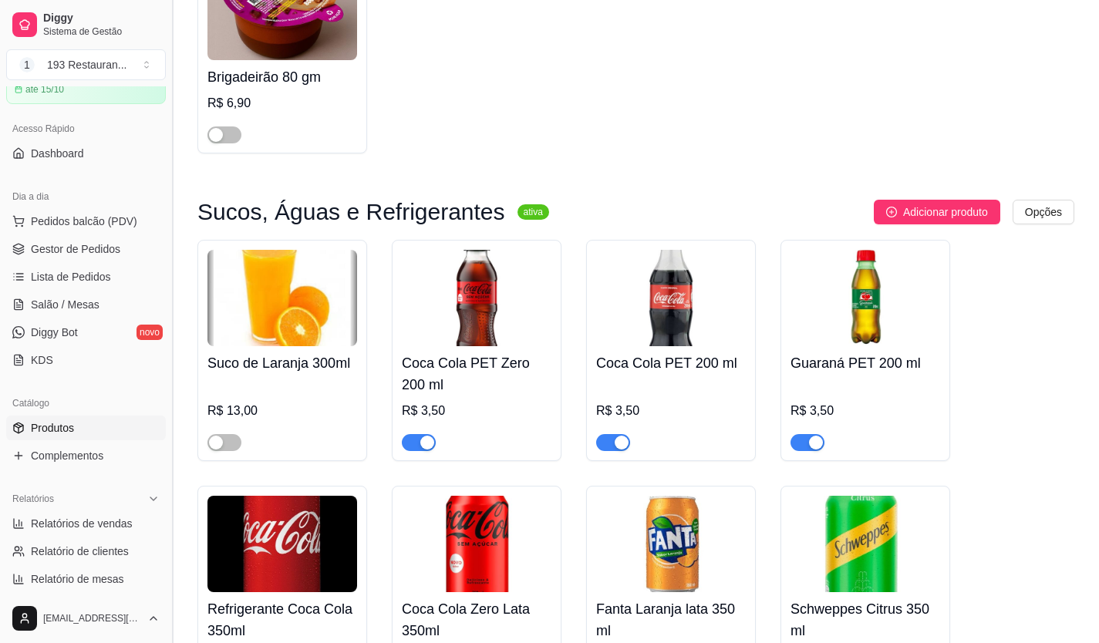
scroll to position [6015, 0]
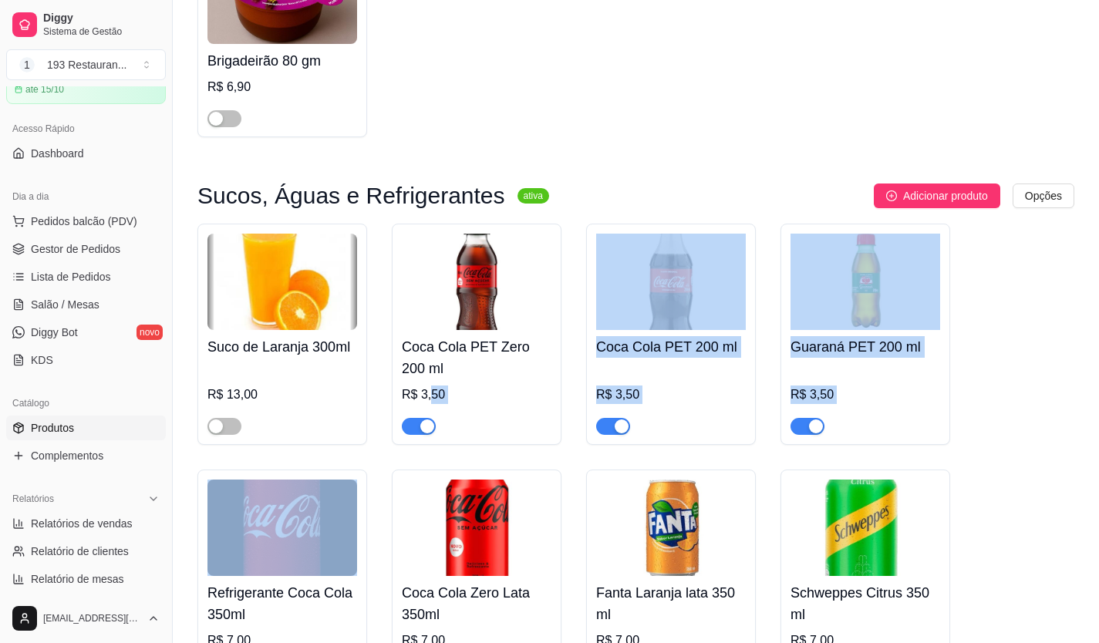
drag, startPoint x: 430, startPoint y: 363, endPoint x: 334, endPoint y: 595, distance: 251.1
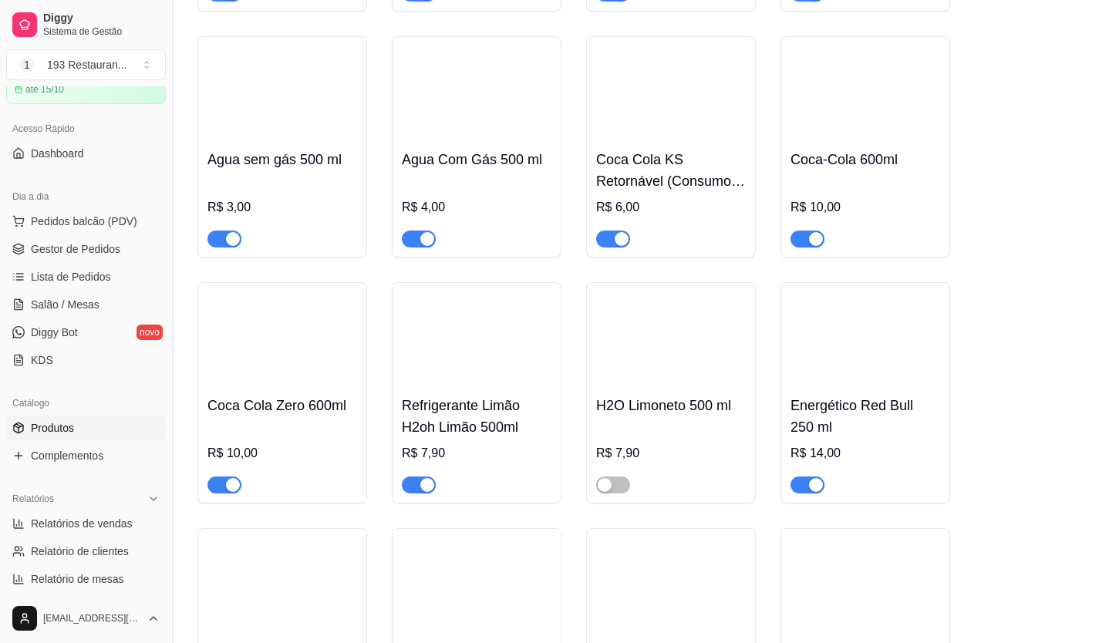
scroll to position [7018, 0]
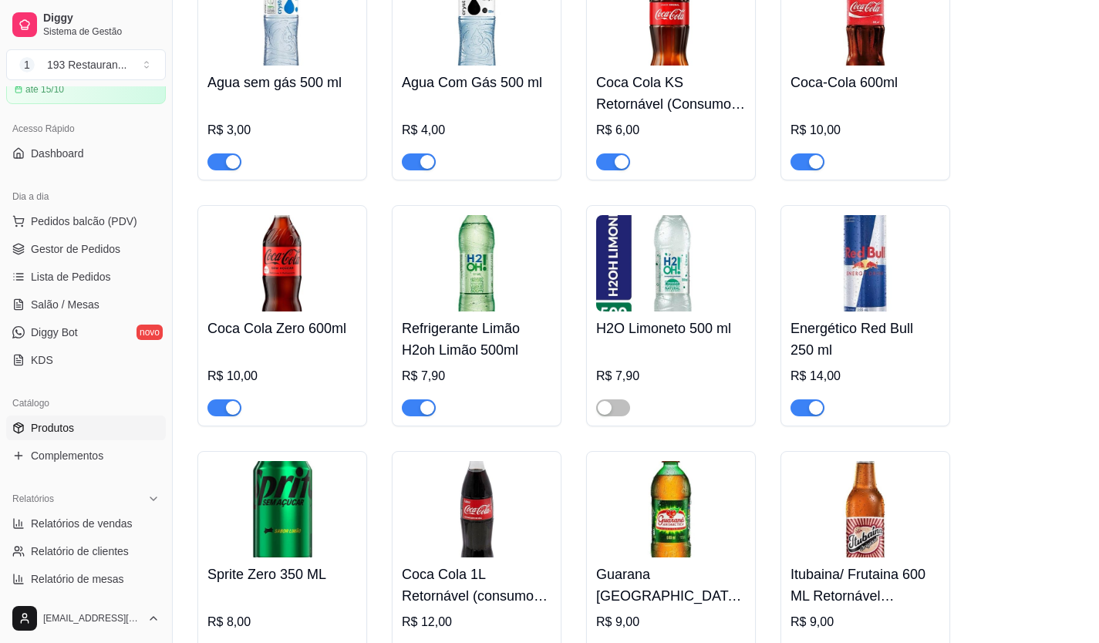
click at [812, 386] on div at bounding box center [865, 401] width 150 height 31
click at [802, 399] on span "button" at bounding box center [807, 407] width 34 height 17
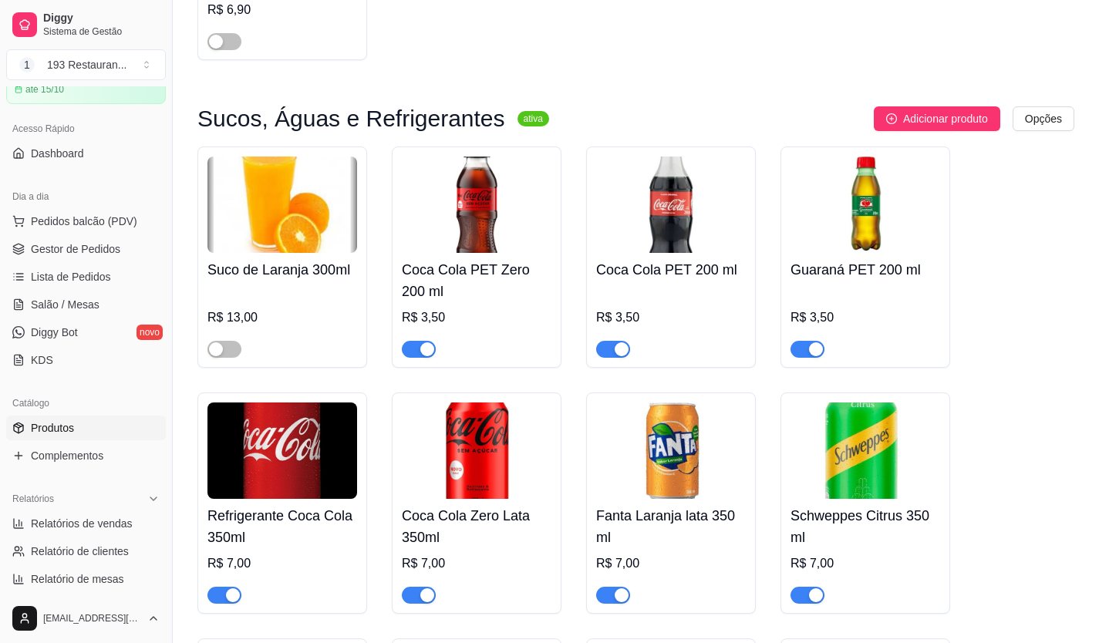
scroll to position [6169, 0]
